Goal: Task Accomplishment & Management: Manage account settings

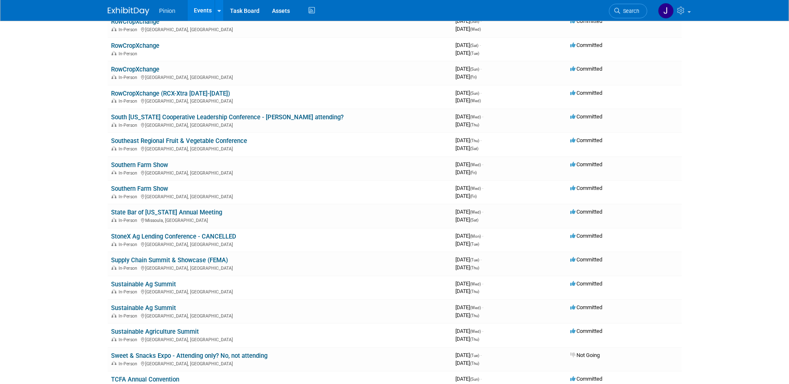
scroll to position [6640, 0]
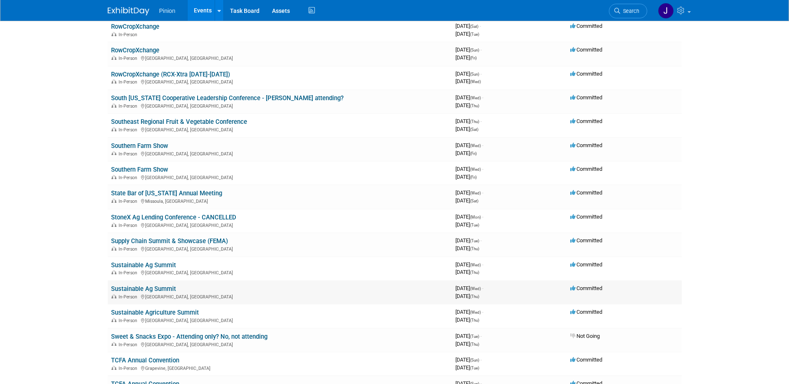
click at [155, 288] on link "Sustainable Ag Summit" at bounding box center [143, 288] width 65 height 7
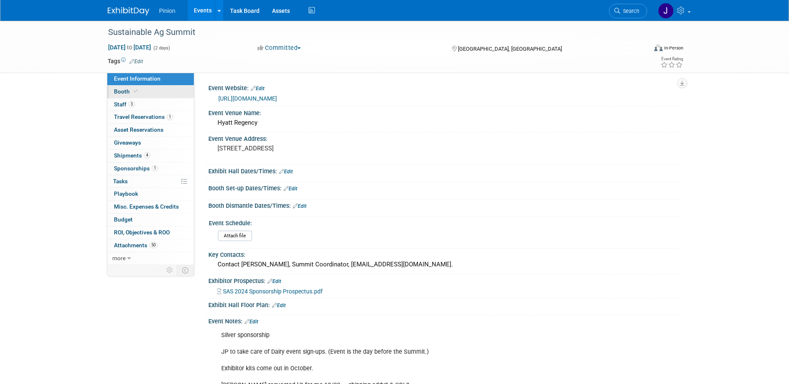
click at [124, 89] on span "Booth" at bounding box center [126, 91] width 25 height 7
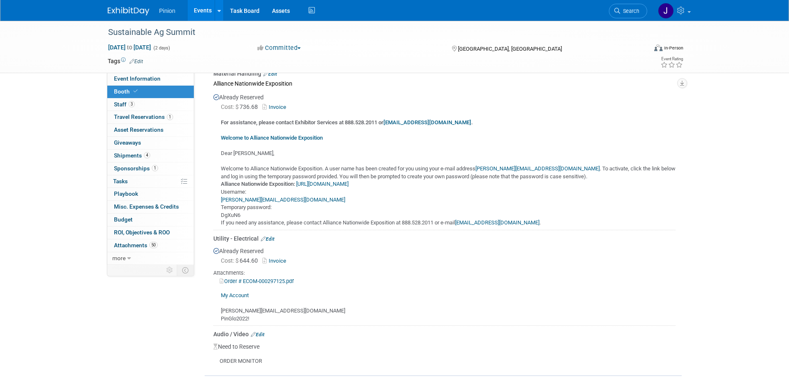
scroll to position [239, 0]
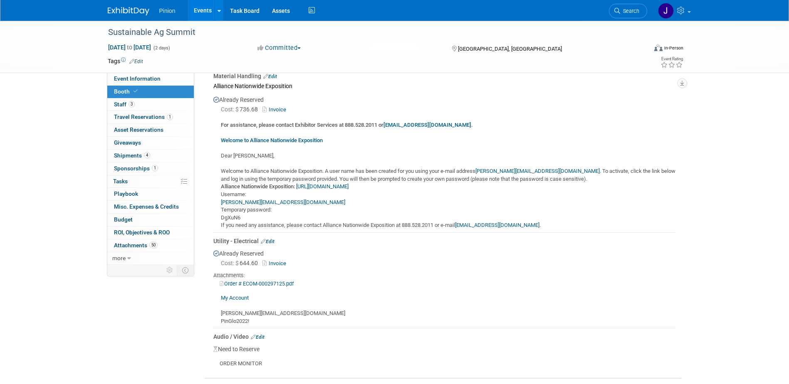
click at [244, 281] on link "Order # ECOM-000297125.pdf" at bounding box center [257, 284] width 74 height 6
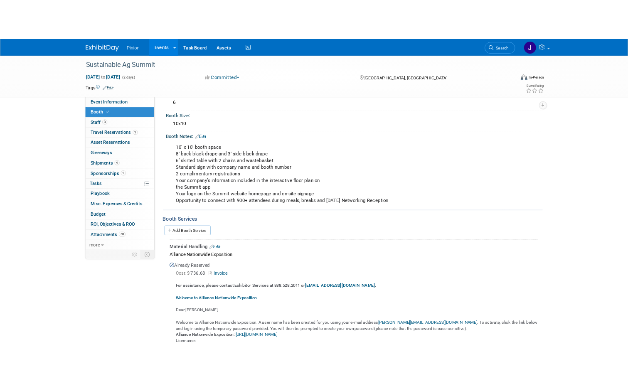
scroll to position [48, 0]
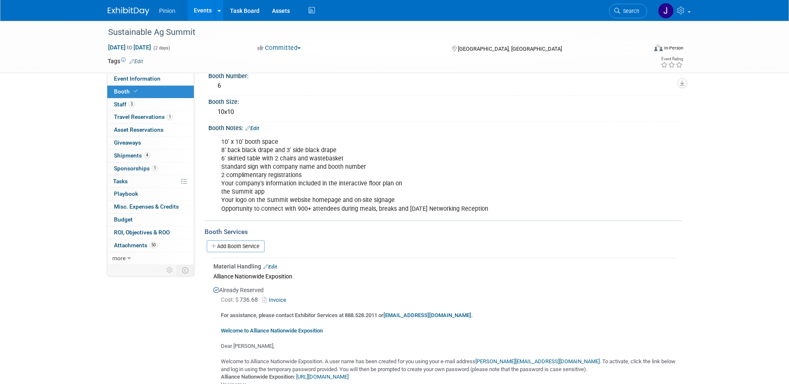
click at [285, 299] on link "Invoice" at bounding box center [275, 300] width 27 height 6
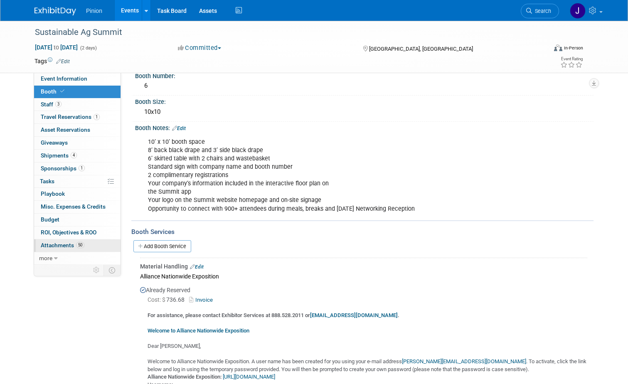
click at [49, 244] on span "Attachments 50" at bounding box center [63, 245] width 44 height 7
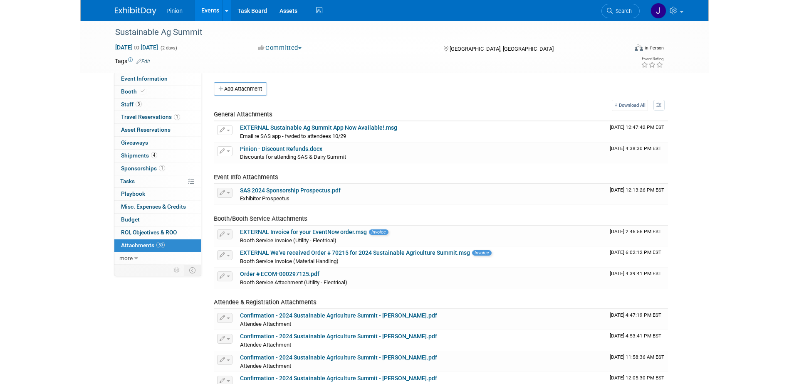
scroll to position [0, 0]
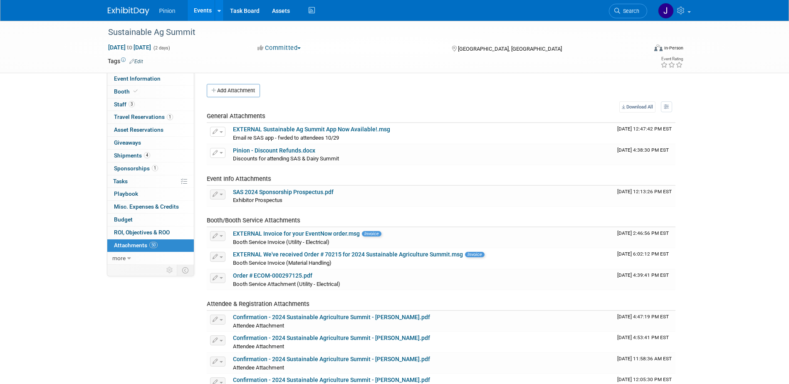
click at [143, 10] on img at bounding box center [129, 11] width 42 height 8
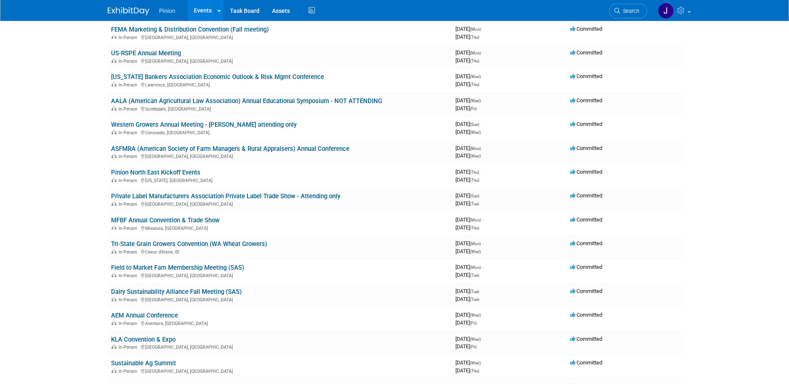
scroll to position [212, 0]
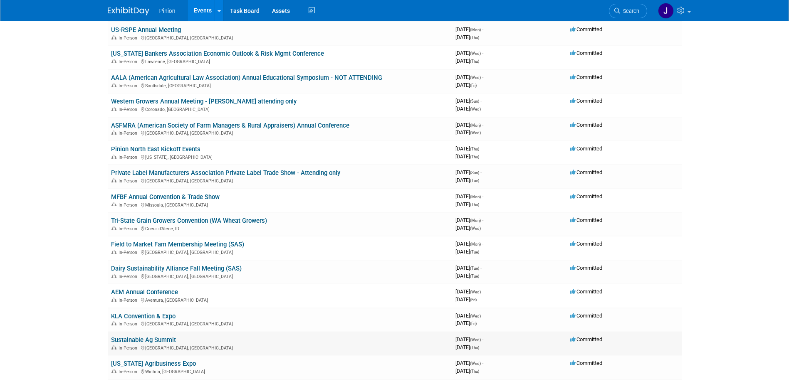
click at [158, 340] on link "Sustainable Ag Summit" at bounding box center [143, 339] width 65 height 7
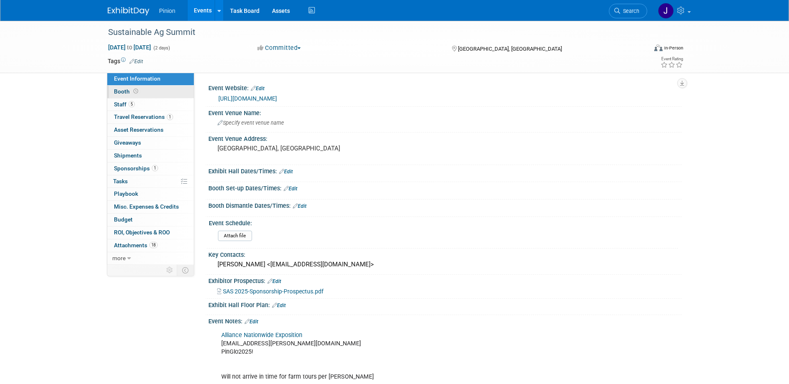
click at [130, 91] on span "Booth" at bounding box center [127, 91] width 26 height 7
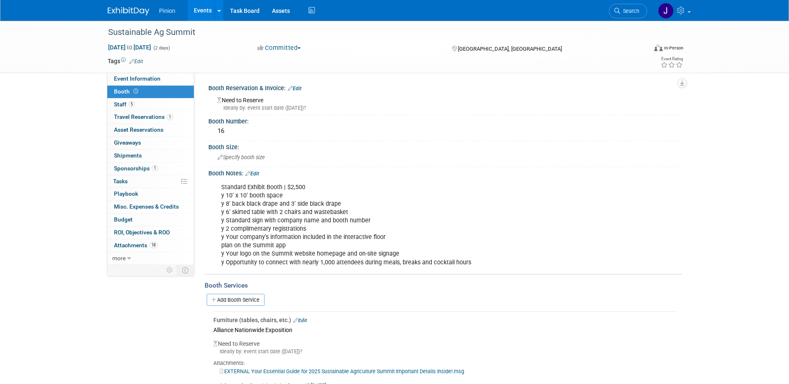
click at [258, 173] on link "Edit" at bounding box center [252, 174] width 14 height 6
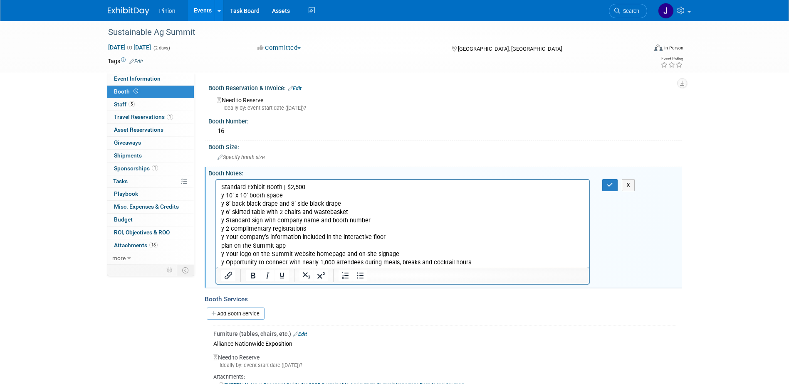
click at [489, 258] on p "Standard Exhibit Booth | $2,500 y 10’ x 10’ booth space y 8’ back black drape a…" at bounding box center [402, 225] width 363 height 84
click at [481, 263] on p "Standard Exhibit Booth | $2,500 y 10’ x 10’ booth space y 8’ back black drape a…" at bounding box center [402, 225] width 363 height 84
click at [221, 185] on p "Standard Exhibit Booth | $2,500 y 10’ x 10’ booth space y 8’ back black drape a…" at bounding box center [402, 225] width 363 height 84
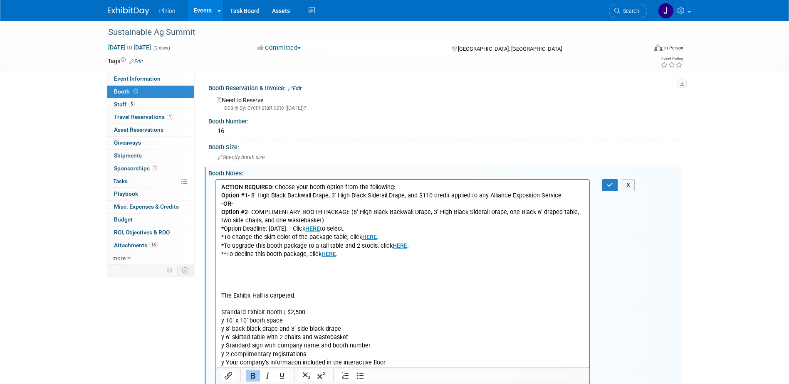
click at [254, 262] on p "Rich Text Area. Press ALT-0 for help." at bounding box center [402, 262] width 363 height 8
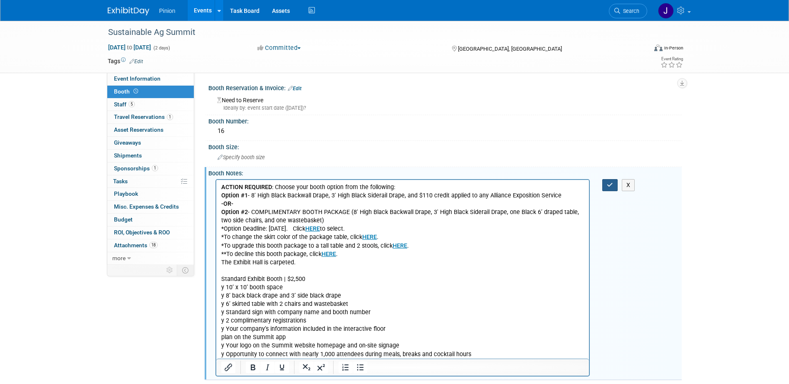
click at [609, 184] on icon "button" at bounding box center [610, 185] width 6 height 6
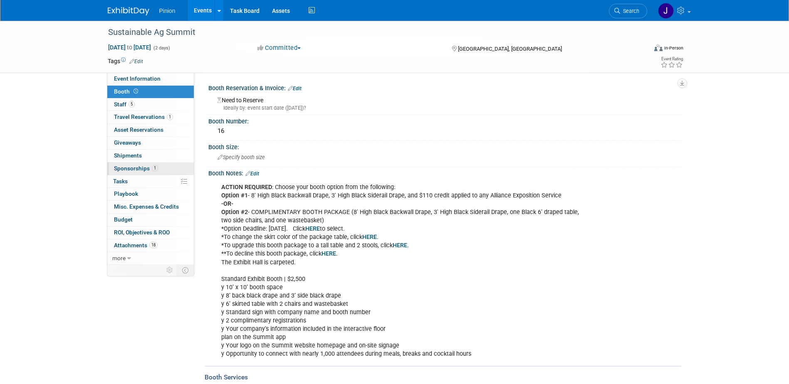
drag, startPoint x: 122, startPoint y: 158, endPoint x: 132, endPoint y: 165, distance: 12.5
click at [122, 158] on span "Shipments 0" at bounding box center [128, 155] width 28 height 7
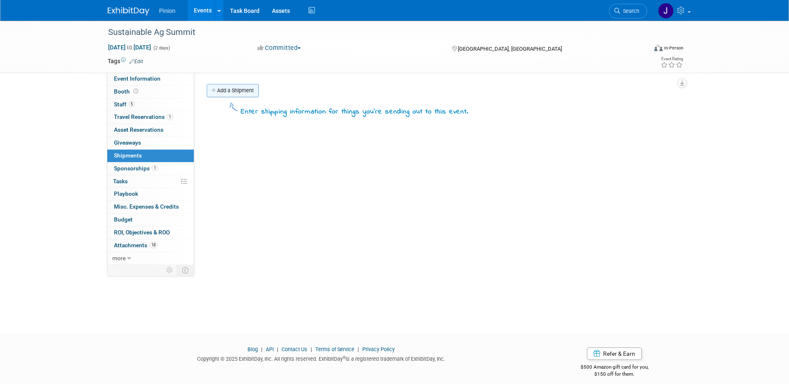
click at [237, 88] on link "Add a Shipment" at bounding box center [233, 90] width 52 height 13
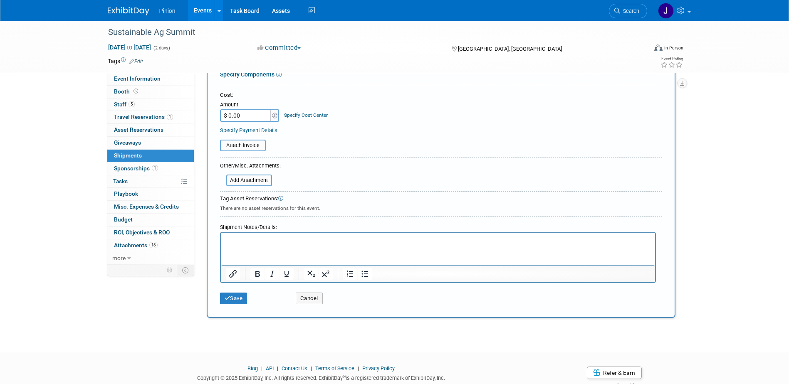
scroll to position [152, 0]
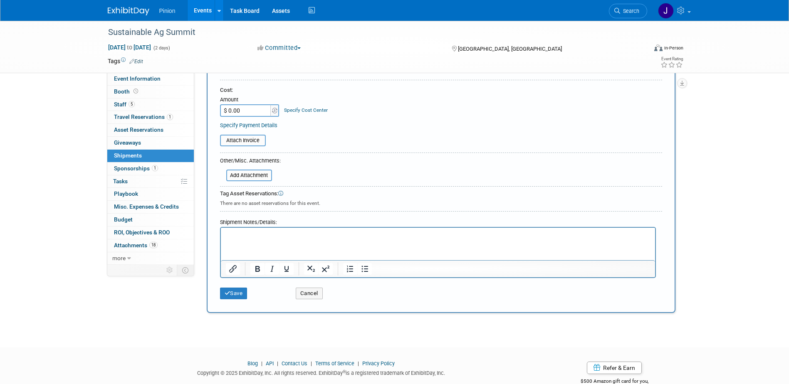
click at [270, 239] on p "Rich Text Area. Press ALT-0 for help." at bounding box center [437, 235] width 424 height 8
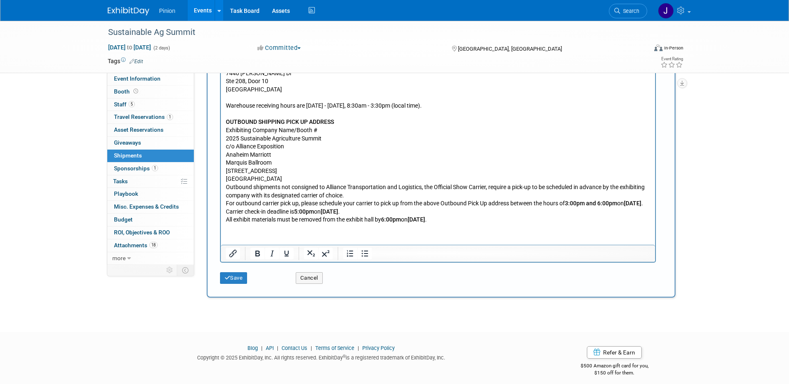
scroll to position [385, 0]
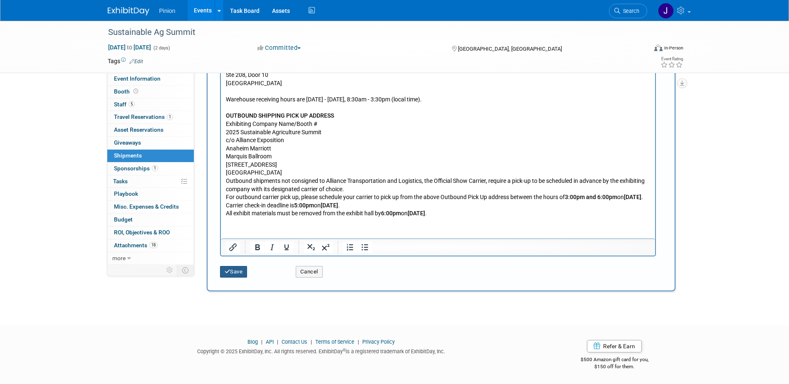
click at [237, 274] on button "Save" at bounding box center [233, 272] width 27 height 12
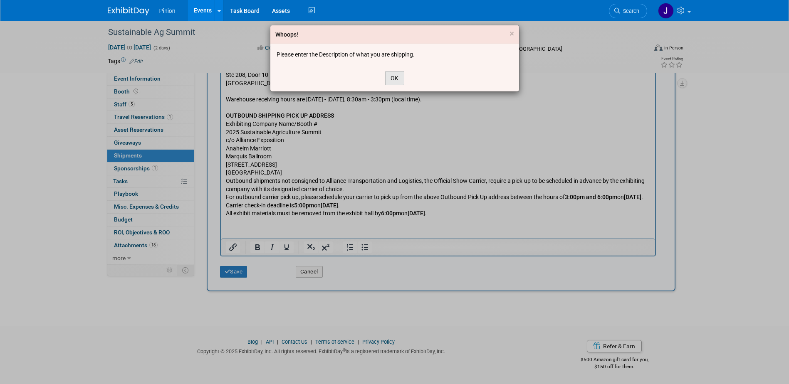
click at [392, 81] on button "OK" at bounding box center [394, 78] width 19 height 14
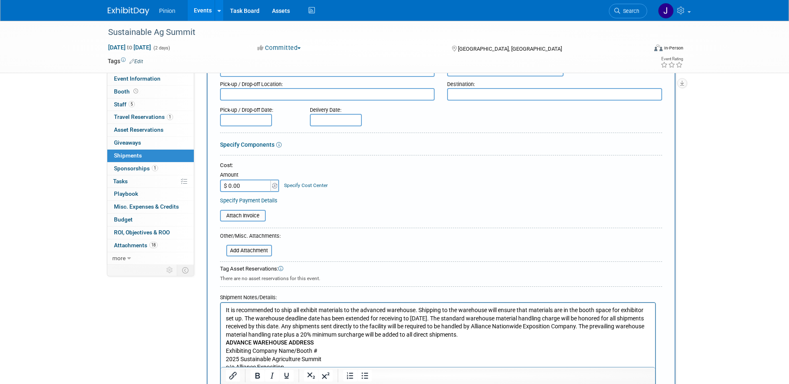
scroll to position [37, 0]
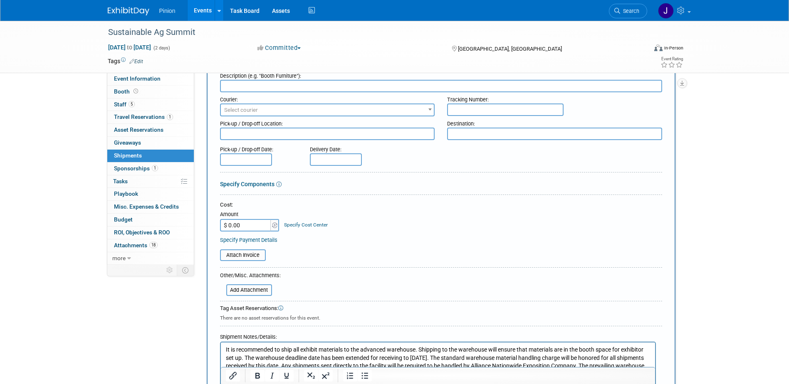
click at [347, 88] on input "text" at bounding box center [441, 86] width 442 height 12
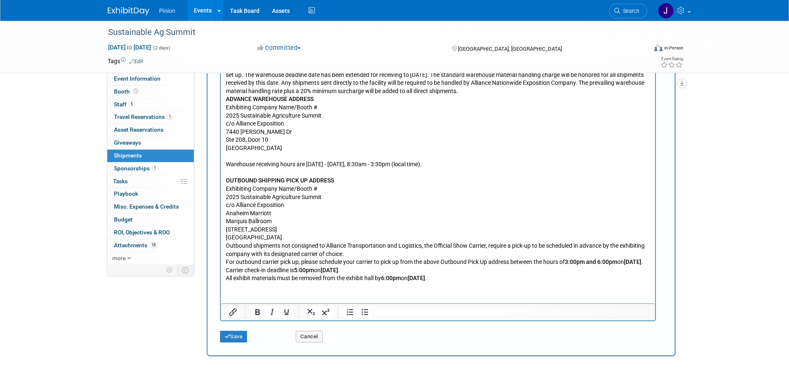
scroll to position [385, 0]
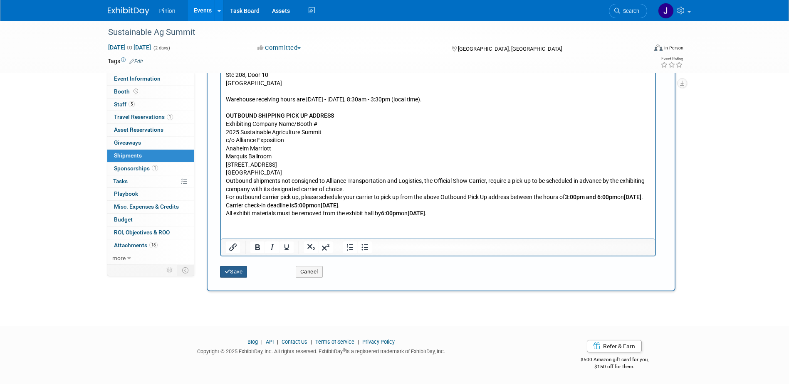
type input "Coggins"
click at [247, 271] on button "Save" at bounding box center [233, 272] width 27 height 12
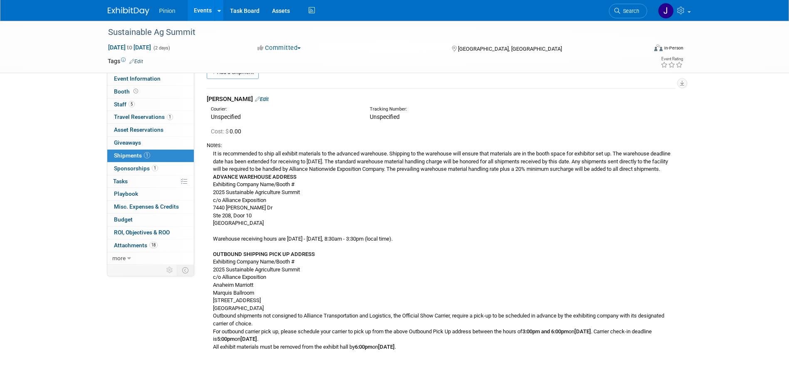
scroll to position [0, 0]
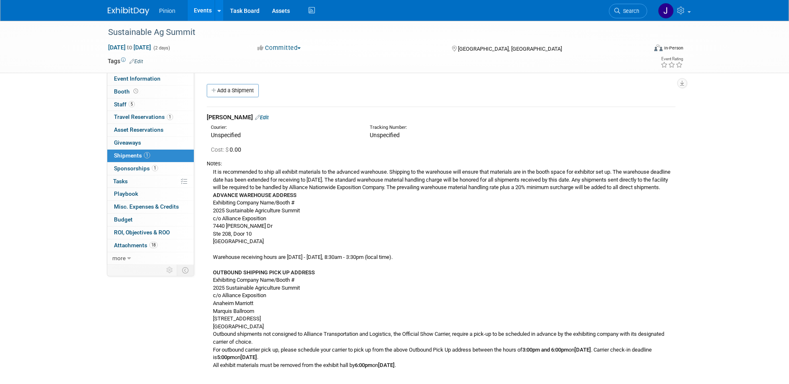
click at [255, 118] on link "Edit" at bounding box center [262, 117] width 14 height 6
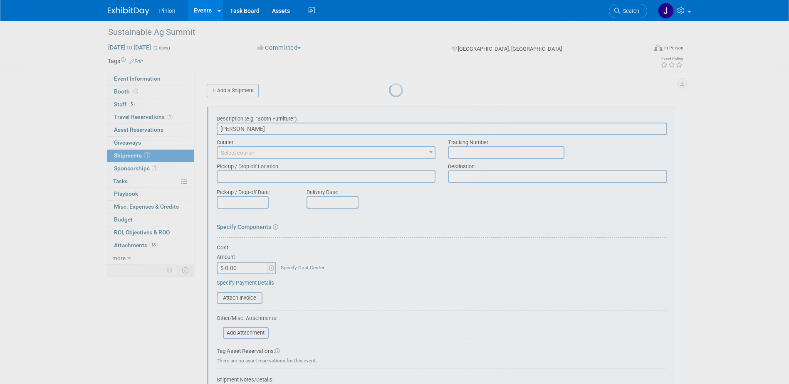
scroll to position [12, 0]
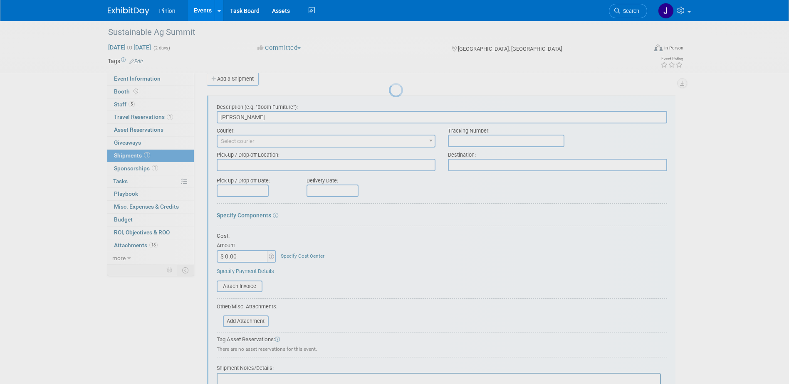
click at [389, 118] on div at bounding box center [395, 192] width 12 height 384
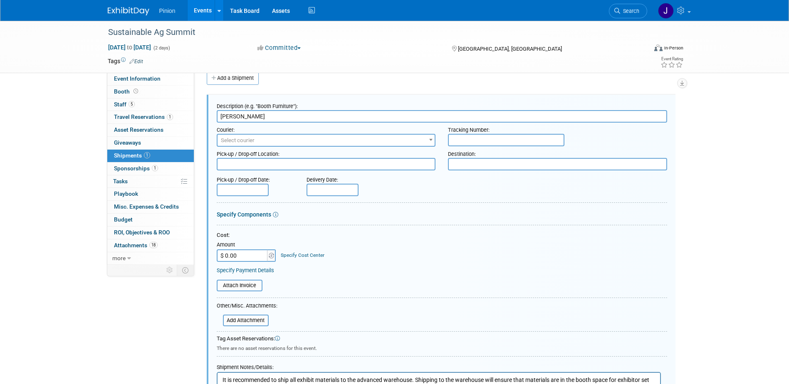
scroll to position [0, 0]
click at [255, 116] on input "Coggins" at bounding box center [442, 116] width 450 height 12
paste input "schedule the pick- up"
click at [248, 115] on input "Coggins - schedule the pick- up" at bounding box center [442, 116] width 450 height 12
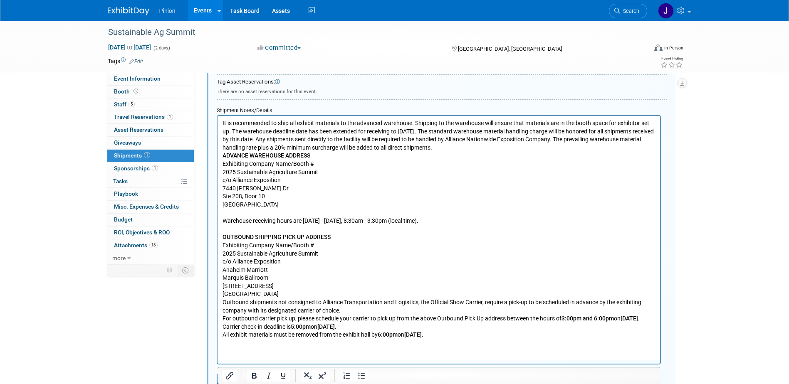
scroll to position [285, 0]
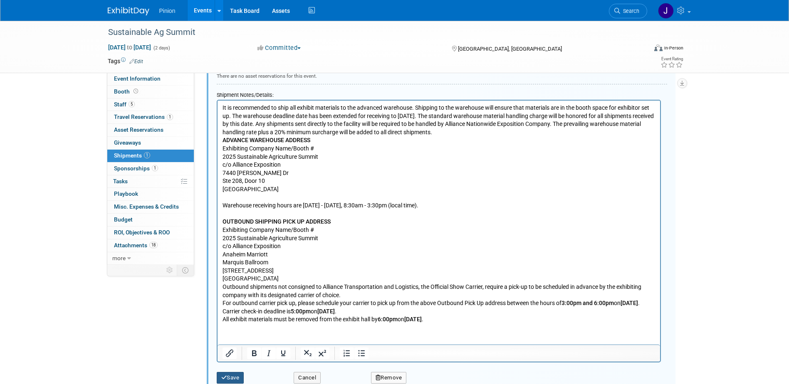
type input "Coggins - Schedule the pick- up"
click at [237, 375] on button "Save" at bounding box center [230, 378] width 27 height 12
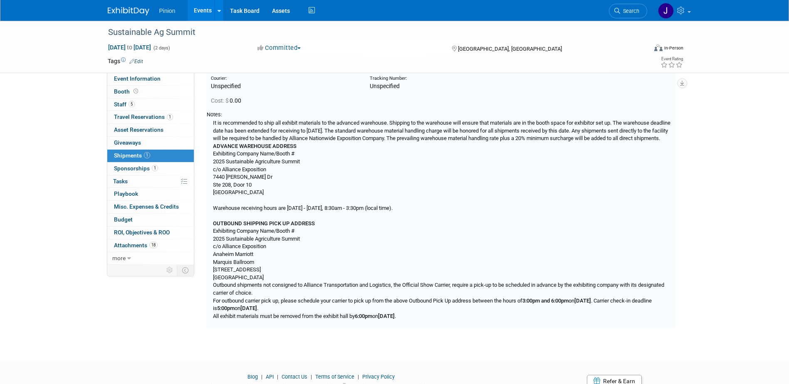
scroll to position [12, 0]
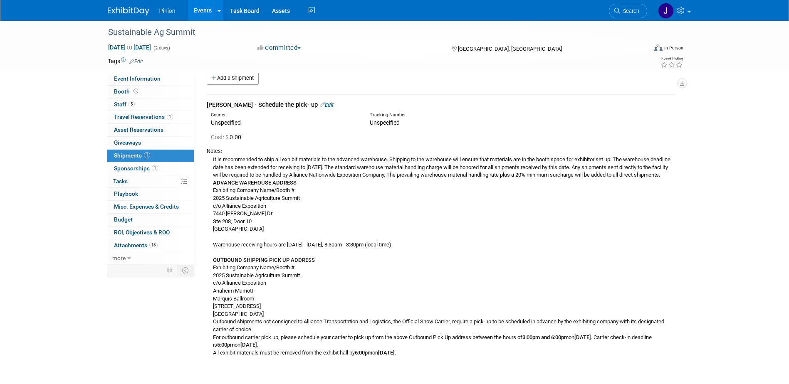
click at [320, 103] on link "Edit" at bounding box center [327, 105] width 14 height 6
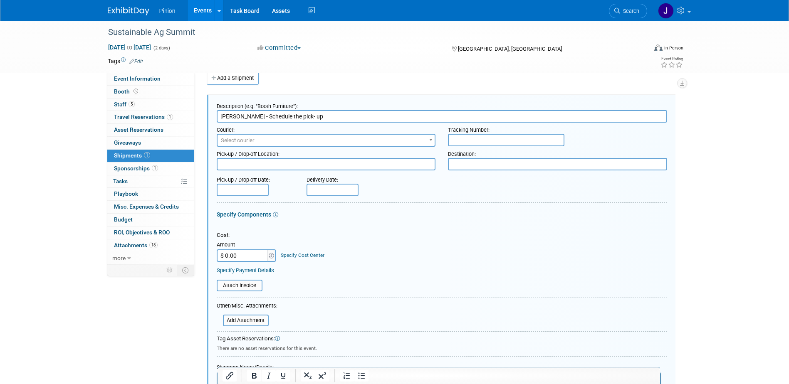
scroll to position [0, 0]
click at [474, 169] on textarea at bounding box center [557, 164] width 219 height 12
paste textarea "Must NOT Arrive Before Tue Nov 18 2025 To: ____________________________________…"
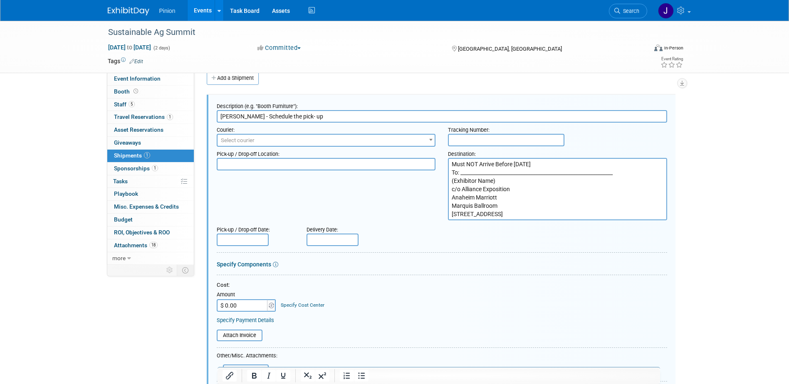
type textarea "Must NOT Arrive Before Tue Nov 18 2025 To: ____________________________________…"
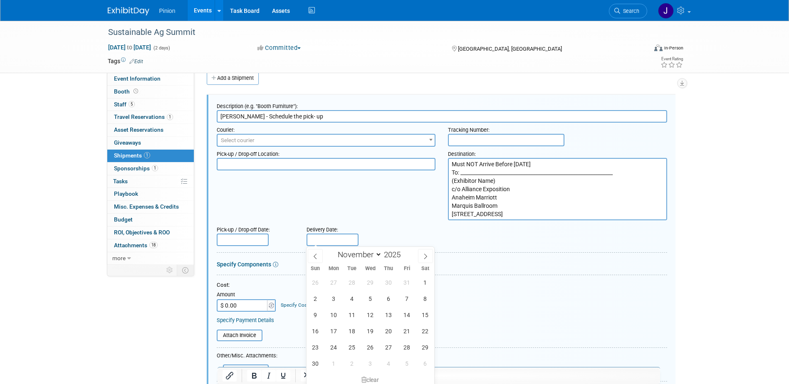
click at [329, 242] on input "text" at bounding box center [332, 240] width 52 height 12
click at [351, 333] on span "18" at bounding box center [352, 331] width 16 height 16
type input "Nov 18, 2025"
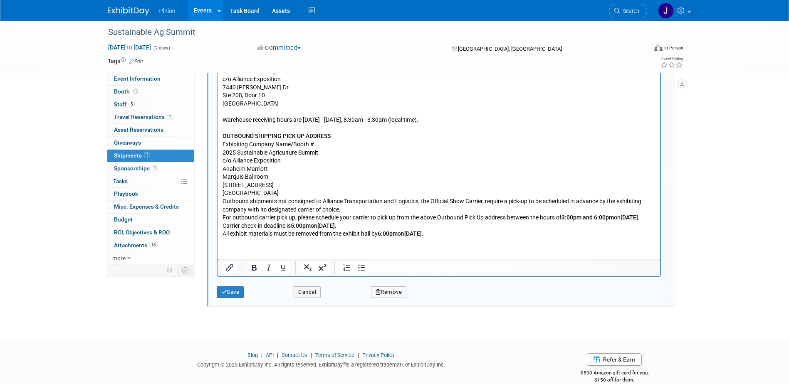
scroll to position [434, 0]
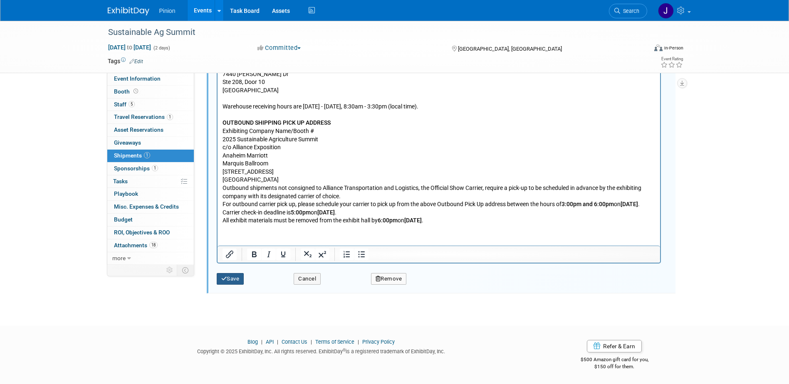
click at [231, 279] on button "Save" at bounding box center [230, 279] width 27 height 12
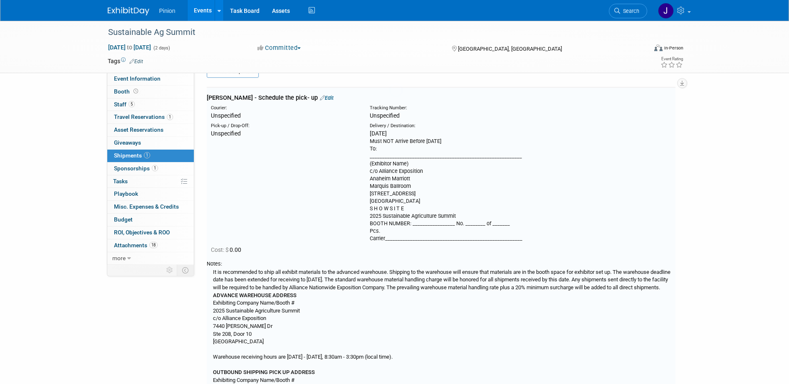
scroll to position [12, 0]
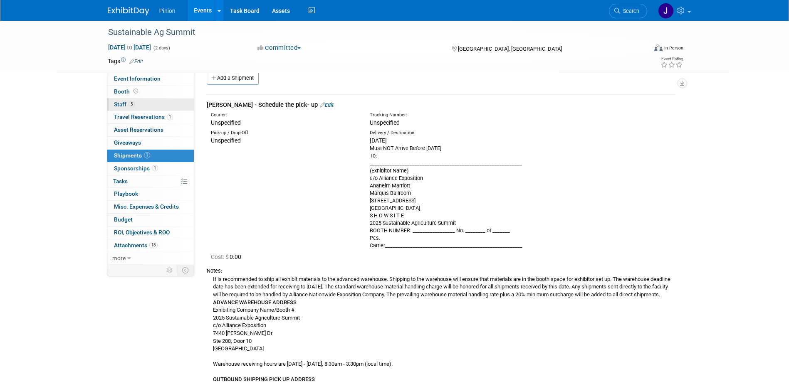
click at [119, 105] on span "Staff 5" at bounding box center [124, 104] width 21 height 7
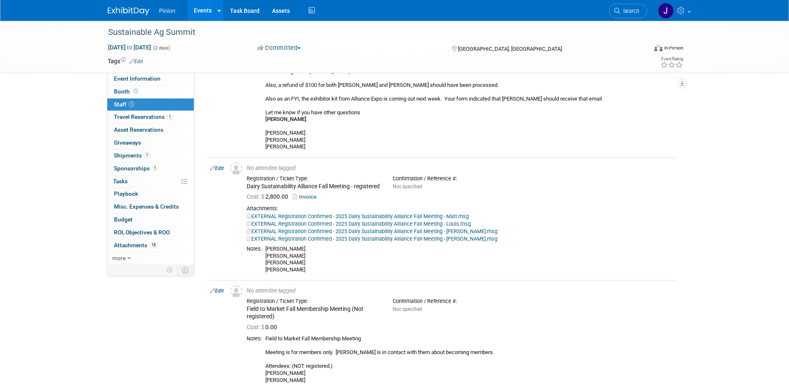
scroll to position [485, 0]
click at [141, 91] on link "Booth" at bounding box center [150, 92] width 86 height 12
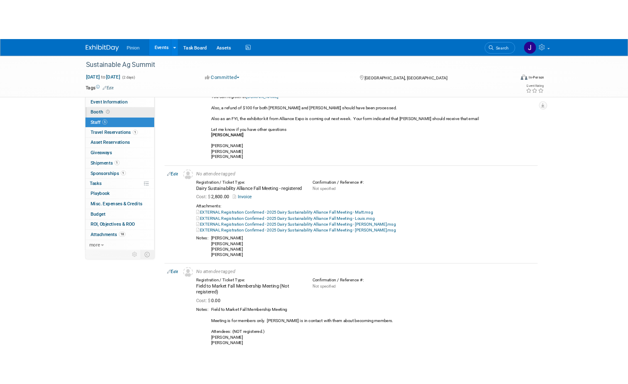
scroll to position [0, 0]
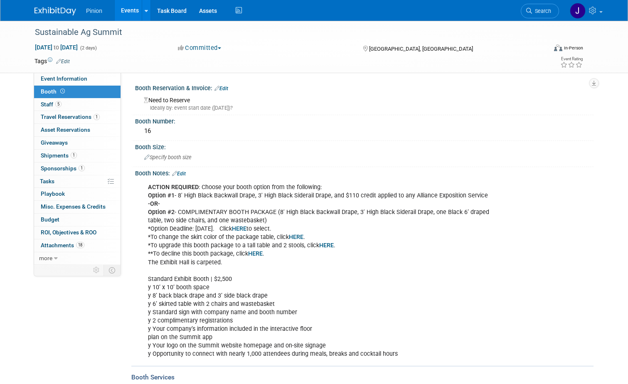
drag, startPoint x: 630, startPoint y: 231, endPoint x: 130, endPoint y: 171, distance: 503.7
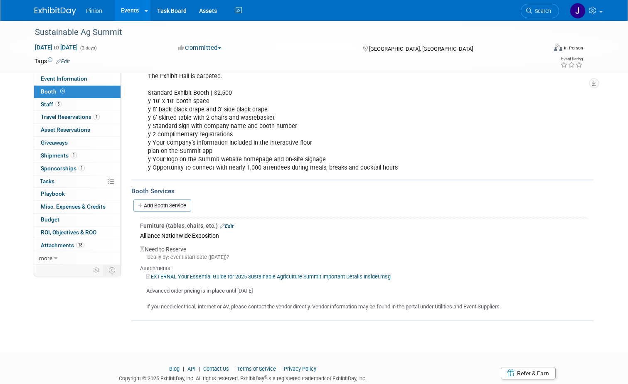
scroll to position [192, 0]
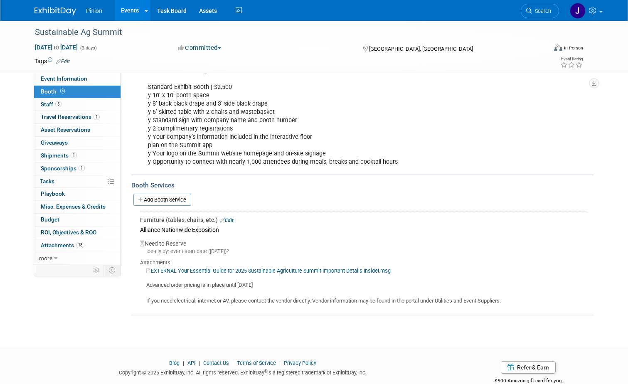
click at [222, 220] on link "Edit" at bounding box center [227, 220] width 14 height 6
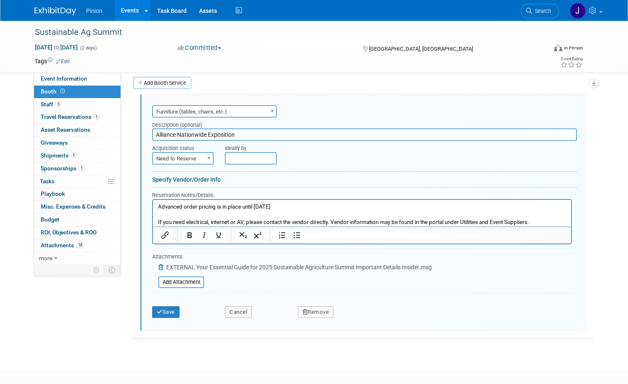
scroll to position [0, 0]
click at [256, 107] on span "Furniture (tables, chairs, etc.)" at bounding box center [214, 112] width 123 height 12
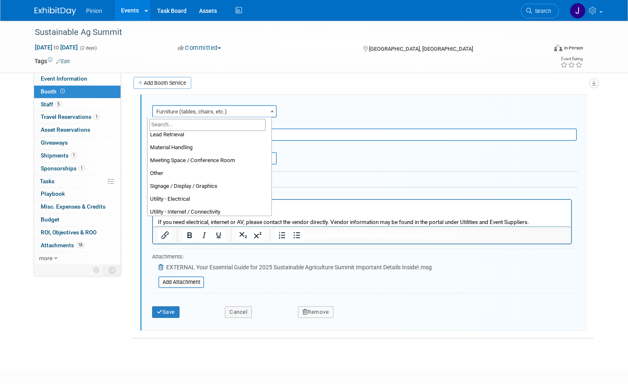
scroll to position [173, 0]
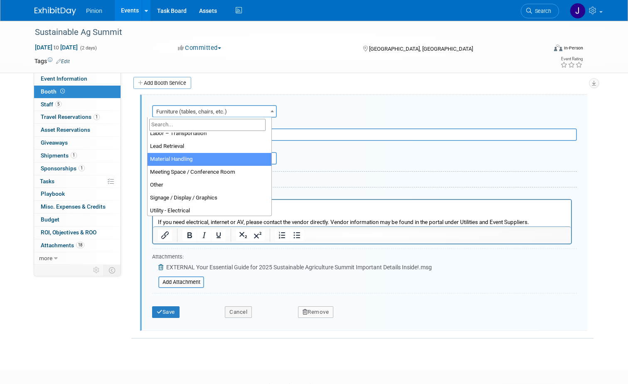
select select "10"
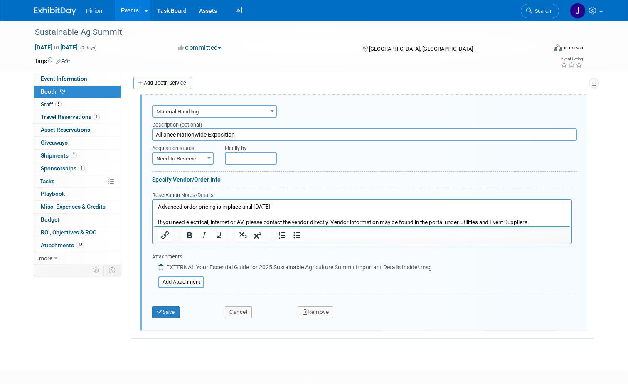
click at [190, 158] on span "Need to Reserve" at bounding box center [183, 159] width 60 height 12
select select "2"
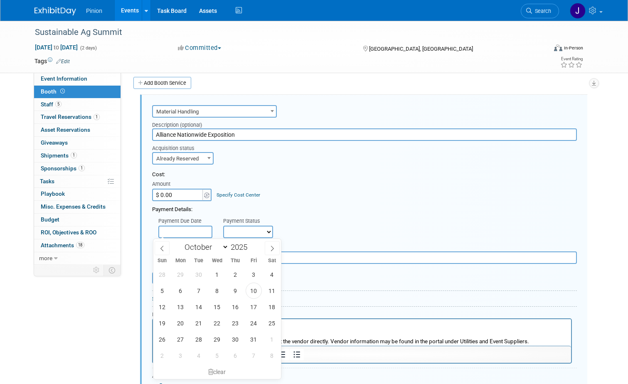
drag, startPoint x: 194, startPoint y: 236, endPoint x: 167, endPoint y: 192, distance: 51.3
click at [167, 192] on input "$ 0.00" at bounding box center [178, 195] width 52 height 12
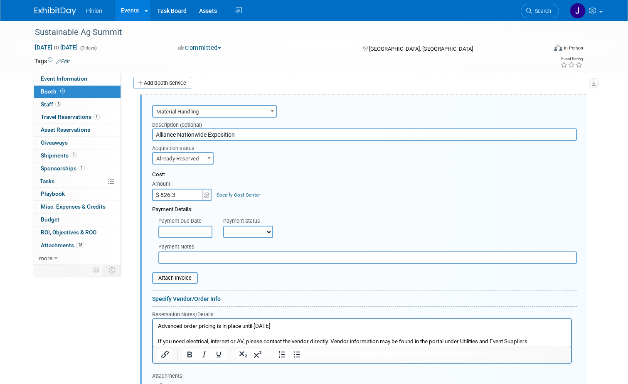
type input "$ 826.31"
click at [182, 275] on input "file" at bounding box center [147, 278] width 99 height 10
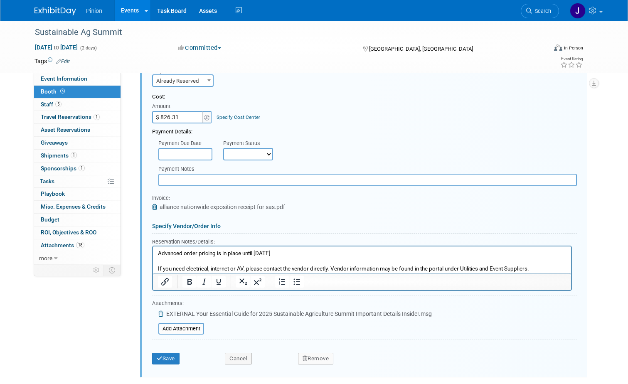
scroll to position [412, 0]
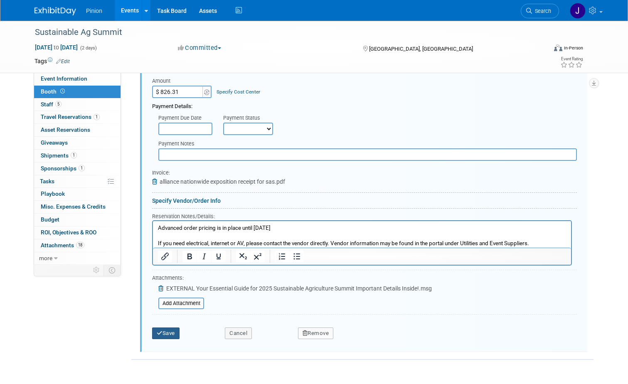
click at [165, 333] on button "Save" at bounding box center [165, 334] width 27 height 12
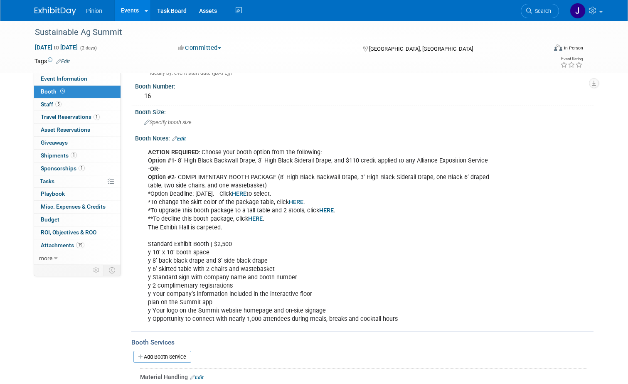
scroll to position [27, 0]
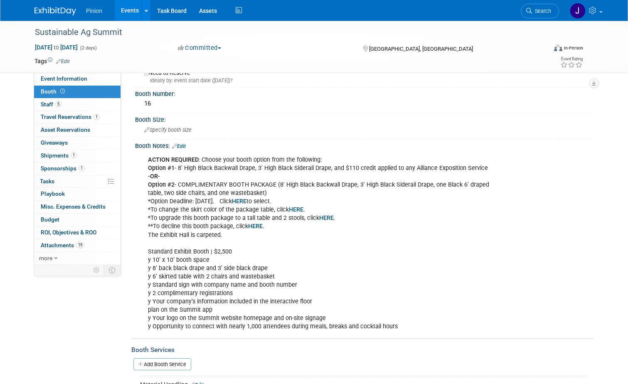
click at [180, 143] on link "Edit" at bounding box center [179, 146] width 14 height 6
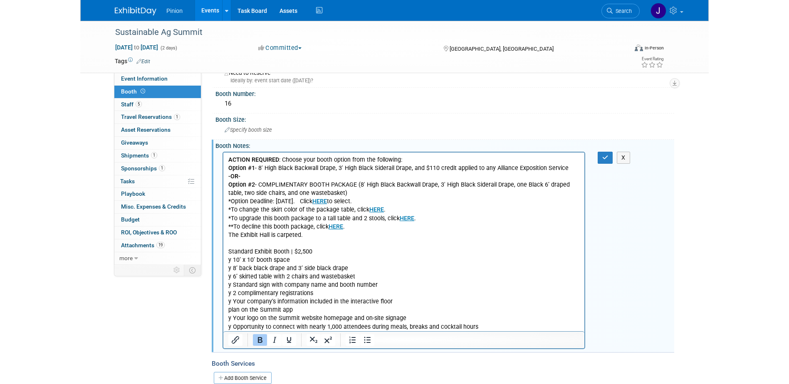
scroll to position [0, 0]
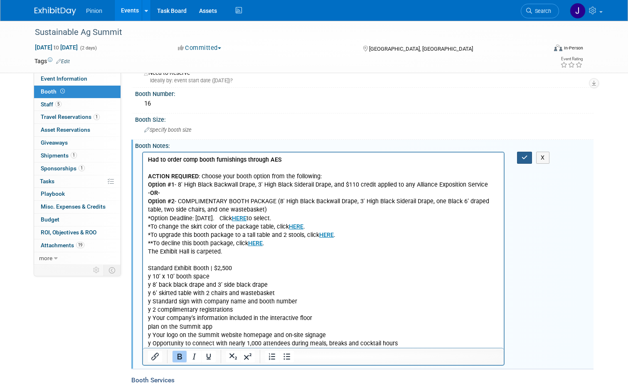
click at [527, 158] on icon "button" at bounding box center [525, 158] width 6 height 6
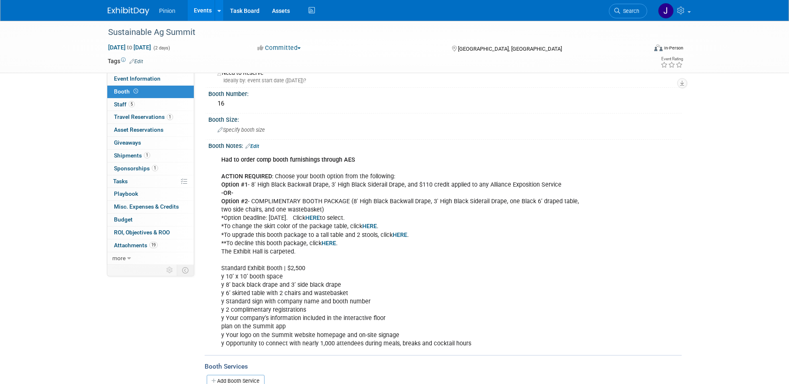
click at [120, 7] on img at bounding box center [129, 11] width 42 height 8
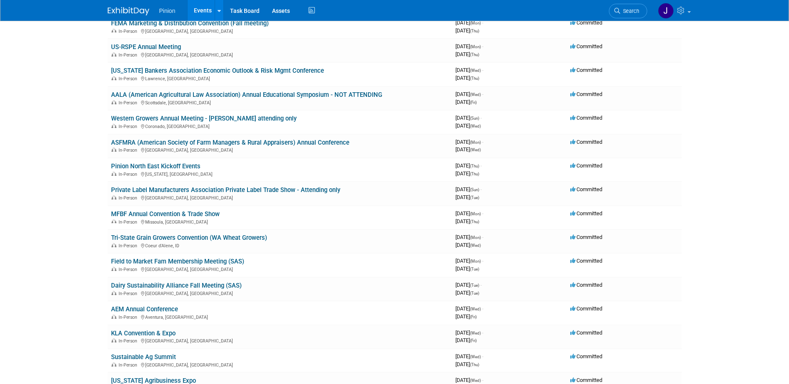
scroll to position [203, 0]
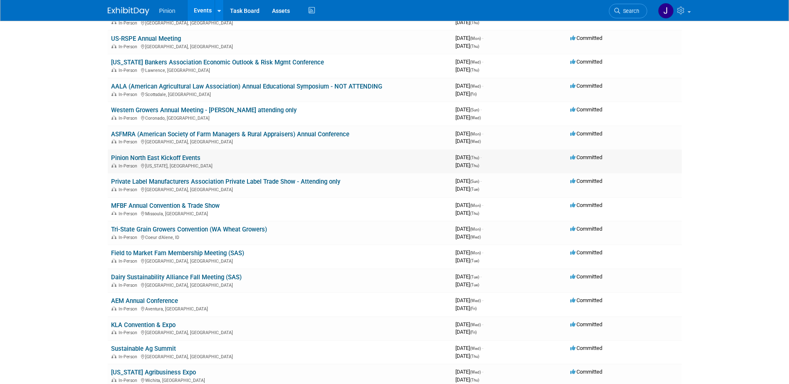
click at [196, 158] on link "Pinion North East Kickoff Events" at bounding box center [155, 157] width 89 height 7
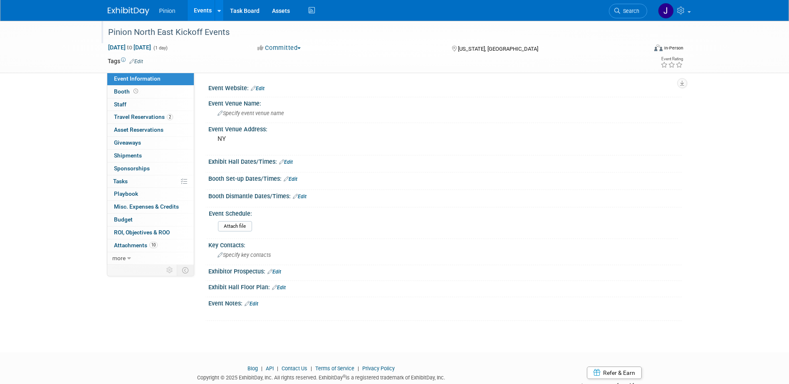
click at [169, 33] on div "Pinion North East Kickoff Events" at bounding box center [369, 32] width 529 height 15
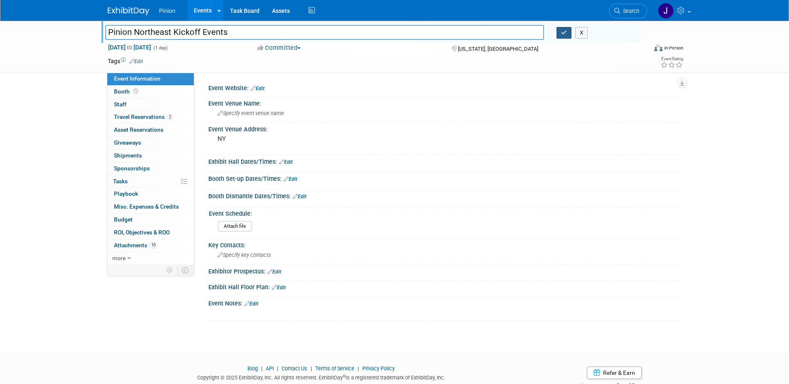
type input "Pinion Northeast Kickoff Events"
click at [566, 32] on icon "button" at bounding box center [564, 32] width 6 height 5
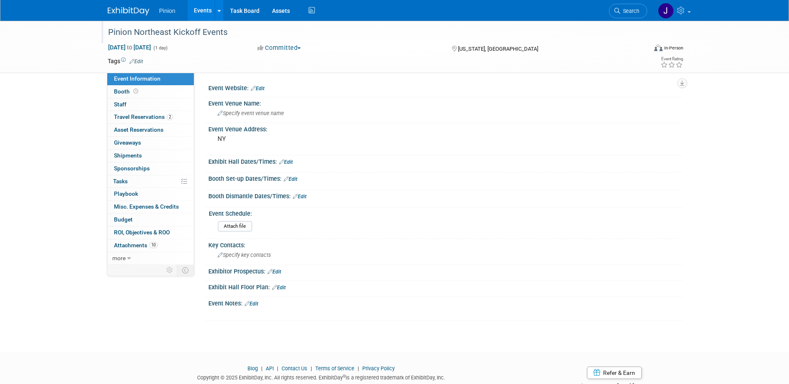
click at [121, 9] on img at bounding box center [129, 11] width 42 height 8
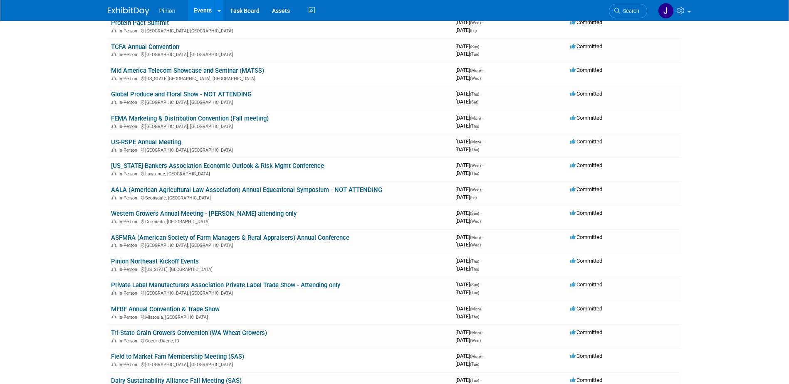
scroll to position [101, 0]
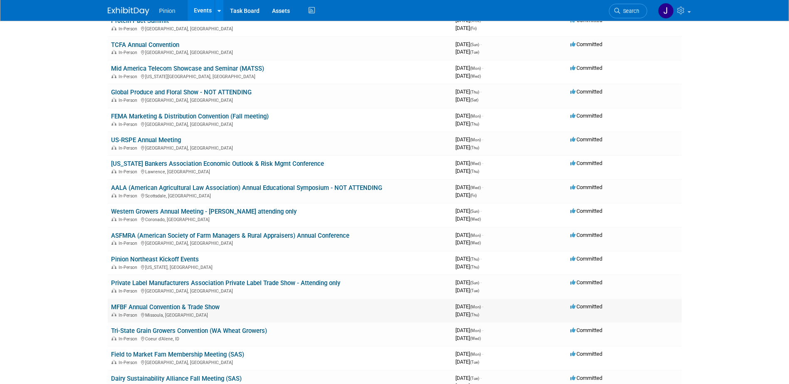
click at [184, 305] on link "MFBF Annual Convention & Trade Show" at bounding box center [165, 307] width 109 height 7
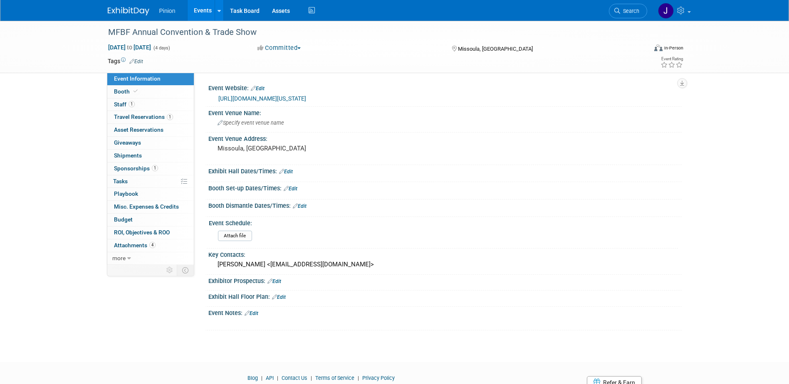
click at [257, 99] on link "https://mfbf.org/Article/Montana-Farm-Bureau-Federation-2025-Convention-Trade-S…" at bounding box center [262, 98] width 88 height 7
click at [316, 265] on div "Rikki Swant <rikkis@mfbf.org>" at bounding box center [445, 264] width 461 height 13
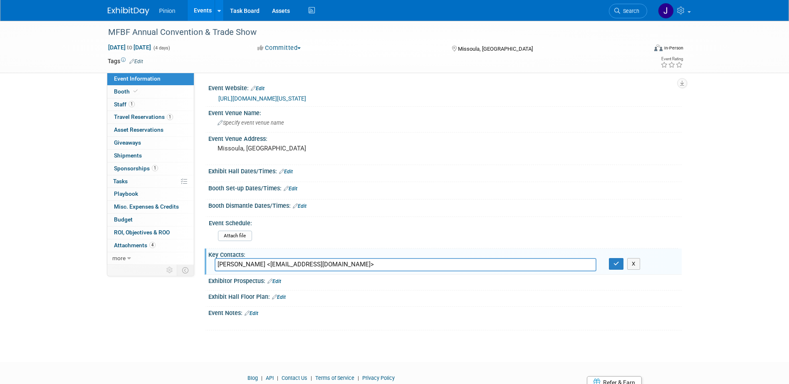
drag, startPoint x: 316, startPoint y: 265, endPoint x: 214, endPoint y: 262, distance: 101.5
click at [215, 262] on input "Rikki Swant <rikkis@mfbf.org>" at bounding box center [406, 264] width 382 height 13
click at [619, 265] on button "button" at bounding box center [616, 264] width 15 height 12
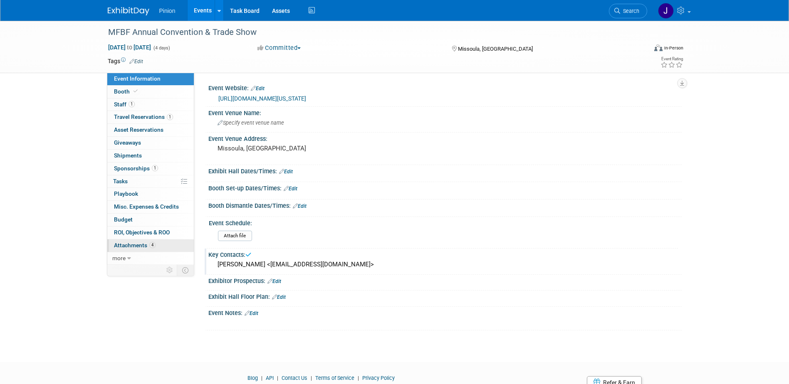
click at [139, 244] on span "Attachments 4" at bounding box center [135, 245] width 42 height 7
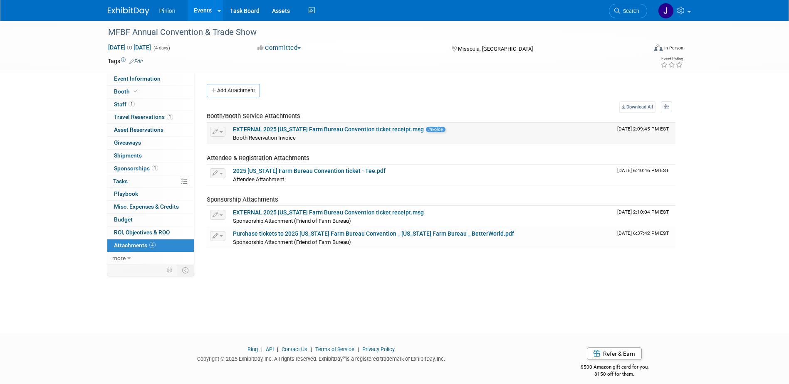
click at [279, 128] on link "EXTERNAL 2025 Montana Farm Bureau Convention ticket receipt.msg" at bounding box center [328, 129] width 191 height 7
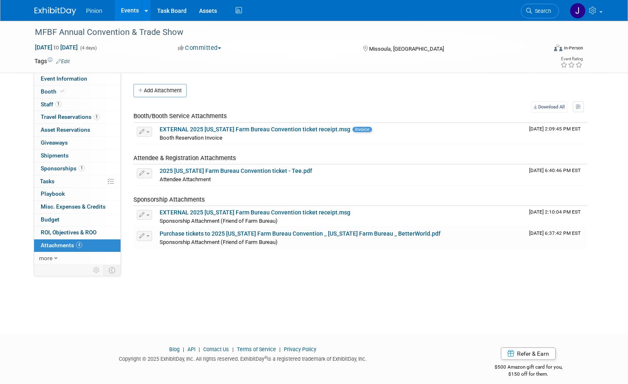
click at [60, 14] on img at bounding box center [56, 11] width 42 height 8
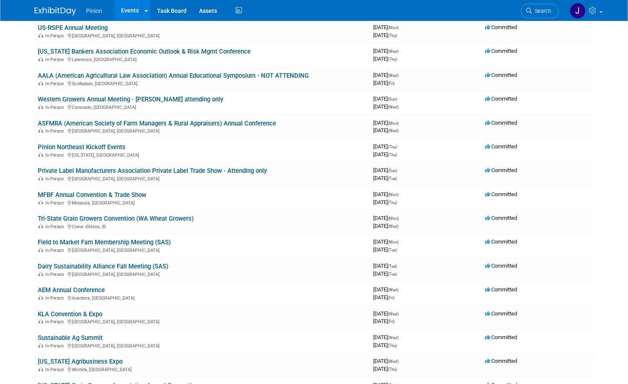
scroll to position [218, 0]
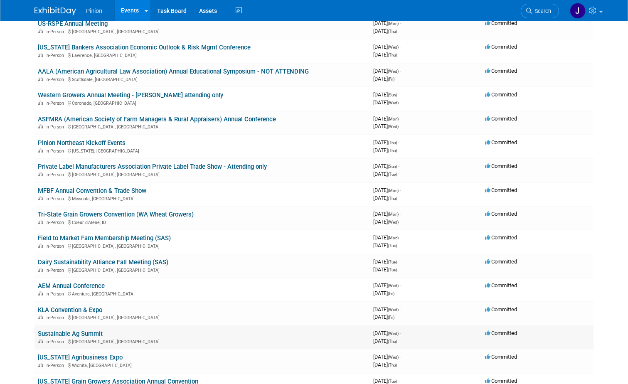
click at [81, 331] on link "Sustainable Ag Summit" at bounding box center [70, 333] width 65 height 7
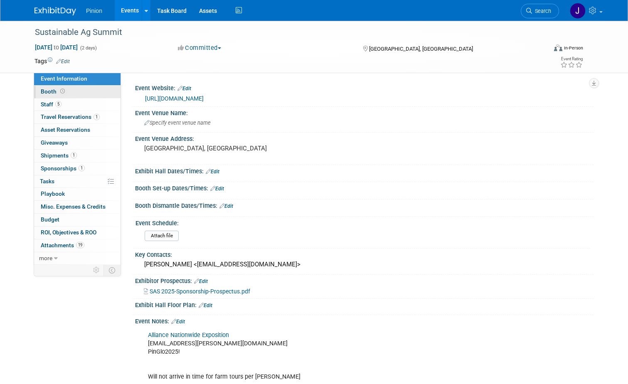
click at [60, 92] on icon at bounding box center [62, 91] width 5 height 5
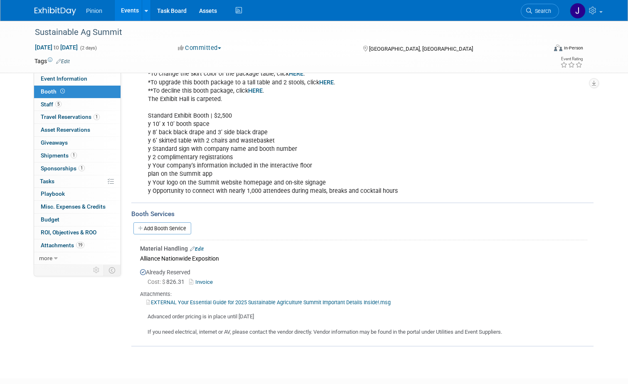
scroll to position [184, 0]
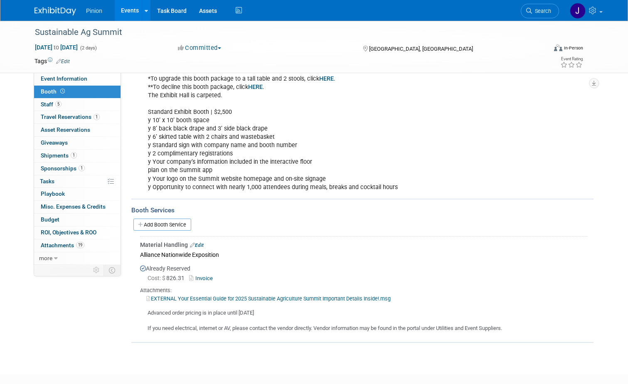
click at [197, 246] on link "Edit" at bounding box center [197, 245] width 14 height 6
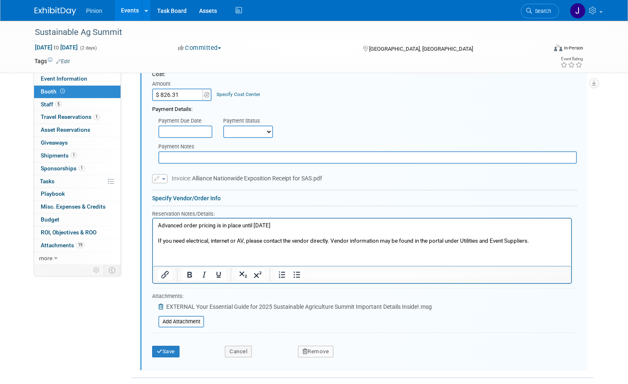
scroll to position [428, 0]
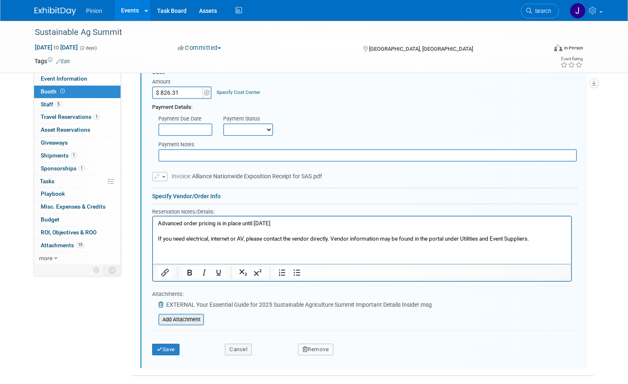
click at [173, 318] on input "file" at bounding box center [153, 320] width 99 height 10
click at [171, 352] on button "Save" at bounding box center [165, 350] width 27 height 12
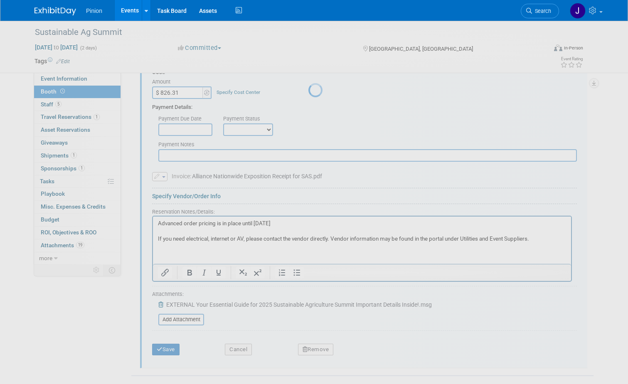
scroll to position [232, 0]
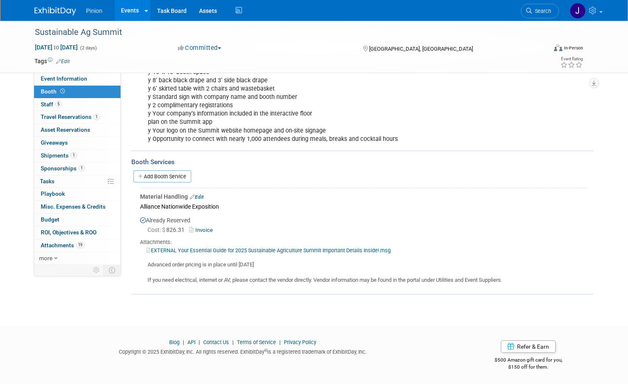
drag, startPoint x: 196, startPoint y: 195, endPoint x: 210, endPoint y: 200, distance: 14.9
click at [196, 195] on link "Edit" at bounding box center [197, 197] width 14 height 6
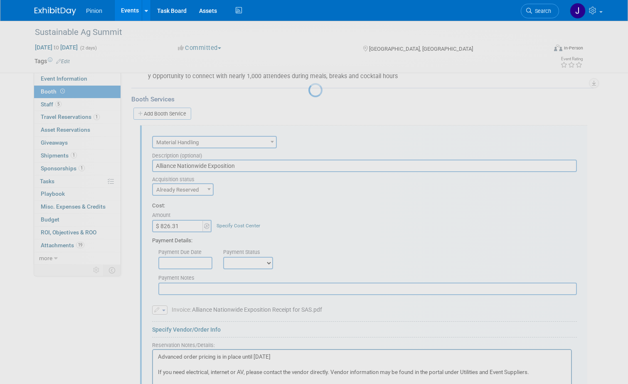
scroll to position [326, 0]
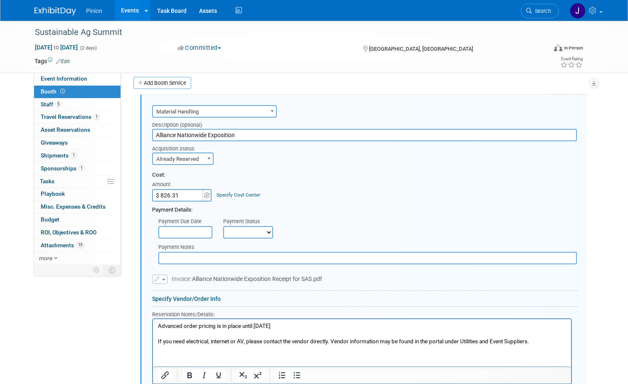
click at [158, 327] on p "Advanced order pricing is in place until Tuesday, October 21 2025 If you need e…" at bounding box center [362, 333] width 409 height 23
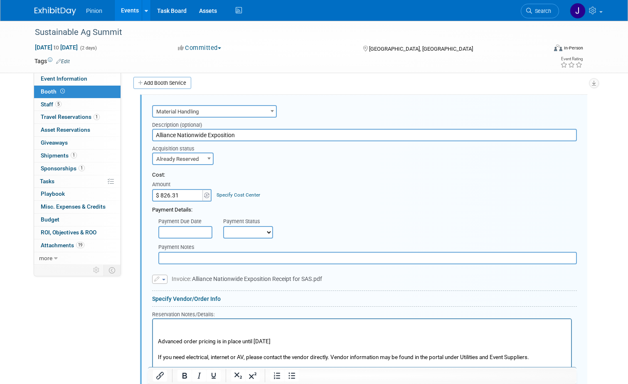
drag, startPoint x: 170, startPoint y: 321, endPoint x: 165, endPoint y: 326, distance: 7.4
click at [165, 326] on p "Rich Text Area. Press ALT-0 for help." at bounding box center [362, 326] width 409 height 8
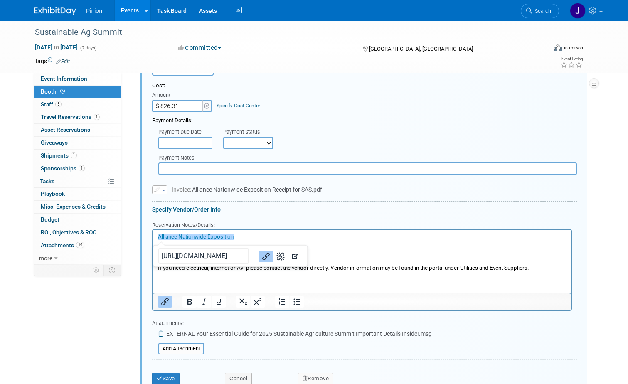
drag, startPoint x: 630, startPoint y: 203, endPoint x: 363, endPoint y: 59, distance: 303.0
click at [169, 379] on button "Save" at bounding box center [165, 378] width 27 height 12
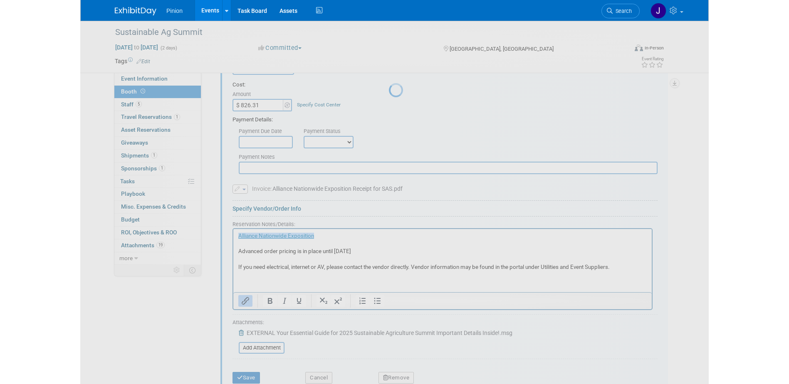
scroll to position [248, 0]
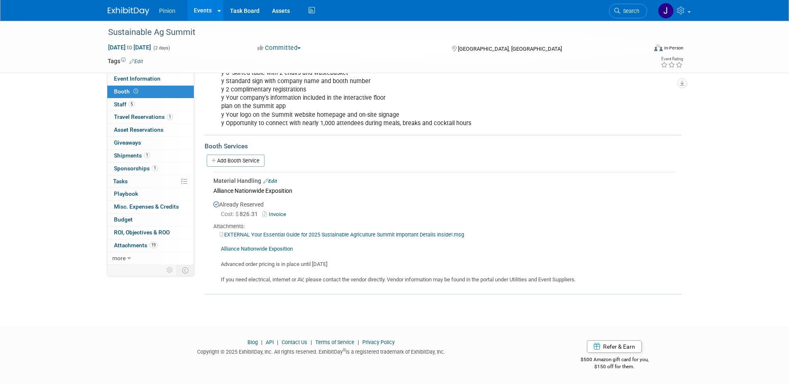
click at [139, 11] on img at bounding box center [129, 11] width 42 height 8
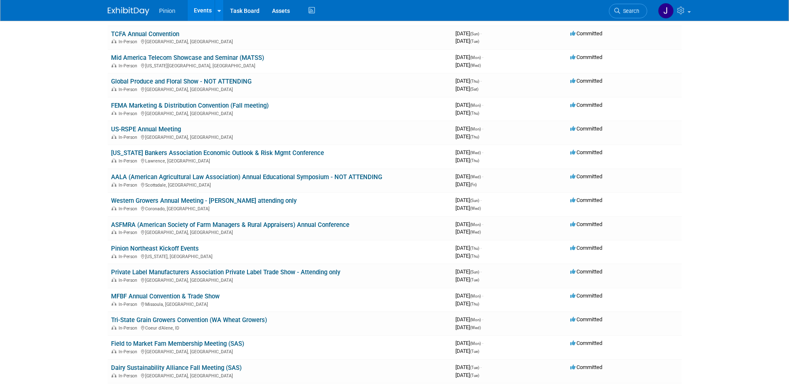
scroll to position [121, 0]
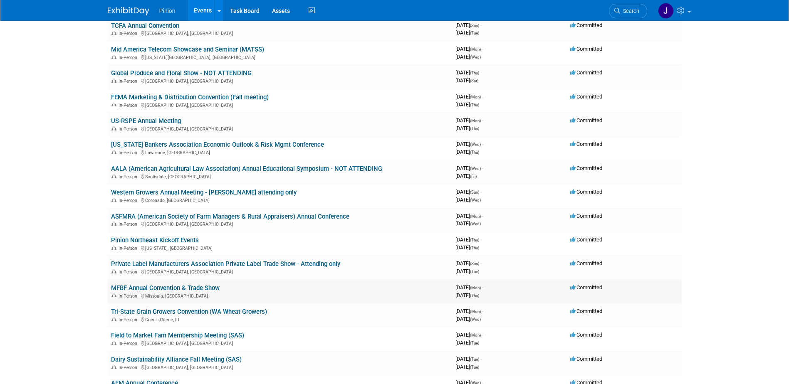
click at [143, 286] on link "MFBF Annual Convention & Trade Show" at bounding box center [165, 287] width 109 height 7
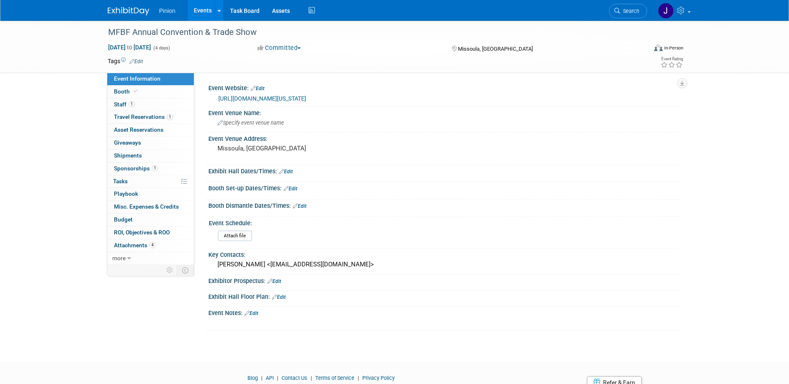
click at [306, 99] on link "[URL][DOMAIN_NAME][US_STATE]" at bounding box center [262, 98] width 88 height 7
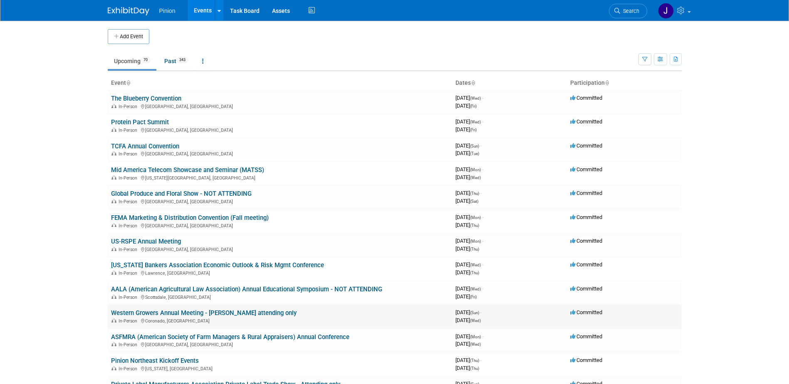
click at [199, 312] on link "Western Growers Annual Meeting - [PERSON_NAME] attending only" at bounding box center [203, 312] width 185 height 7
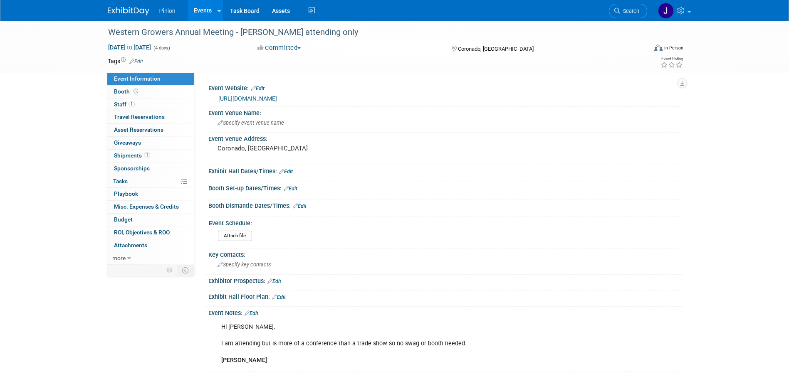
click at [264, 98] on link "[URL][DOMAIN_NAME]" at bounding box center [247, 98] width 59 height 7
click at [134, 102] on span "1" at bounding box center [131, 104] width 6 height 6
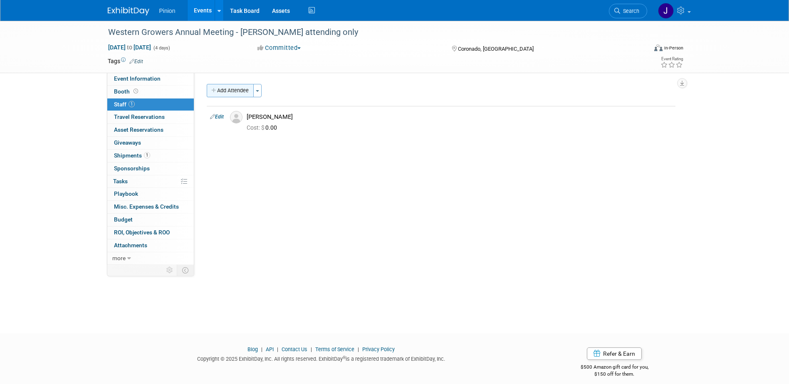
click at [243, 88] on button "Add Attendee" at bounding box center [230, 90] width 47 height 13
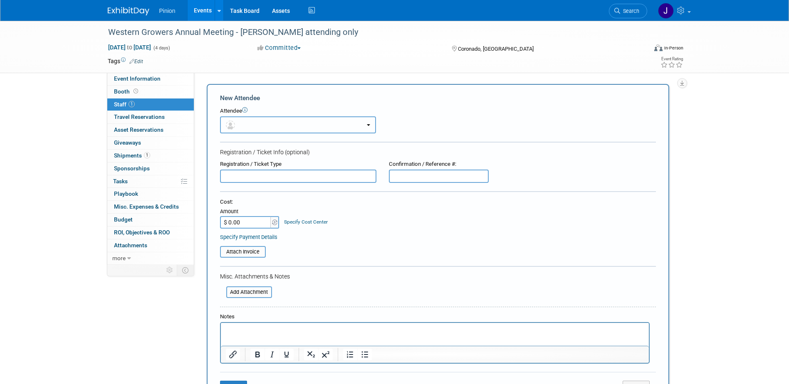
click at [250, 123] on button "button" at bounding box center [298, 124] width 156 height 17
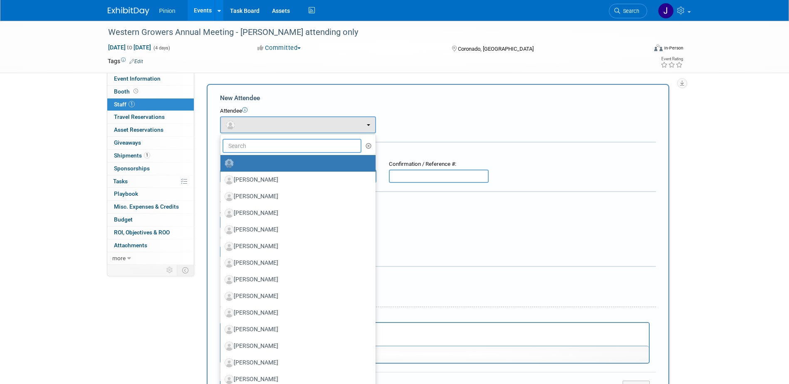
click at [254, 148] on input "text" at bounding box center [291, 146] width 139 height 14
type input "Judah"
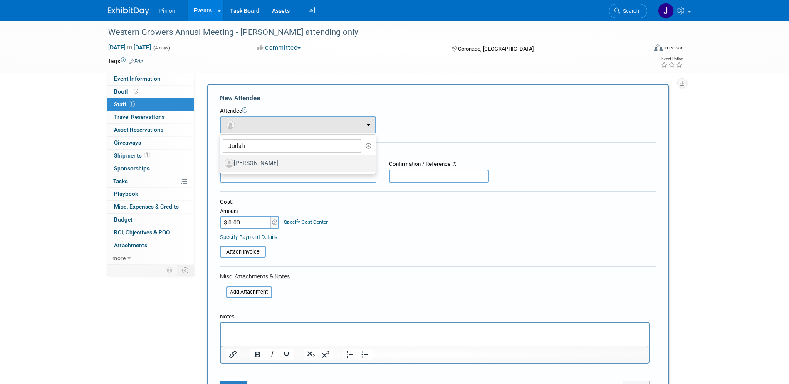
click at [242, 165] on label "[PERSON_NAME]" at bounding box center [296, 163] width 143 height 13
click at [222, 165] on input "[PERSON_NAME]" at bounding box center [218, 162] width 5 height 5
select select "bf201811-f4bb-4699-a353-5630baf536e0"
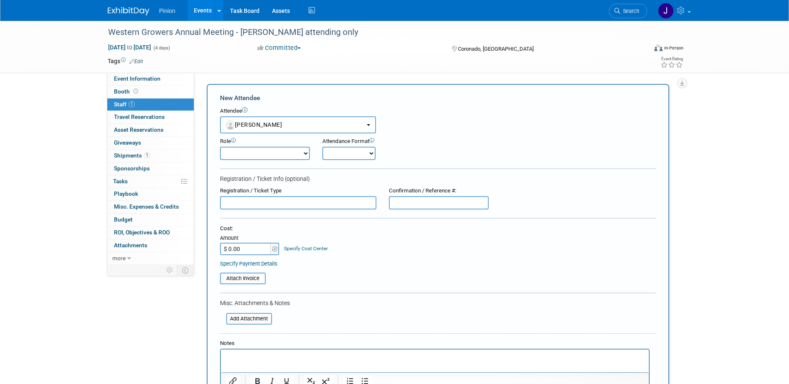
click at [254, 356] on p "Rich Text Area. Press ALT-0 for help." at bounding box center [434, 357] width 418 height 8
click at [423, 205] on input "text" at bounding box center [439, 202] width 100 height 13
type input "6CNCMJLC6QK"
click at [301, 208] on input "text" at bounding box center [298, 202] width 156 height 13
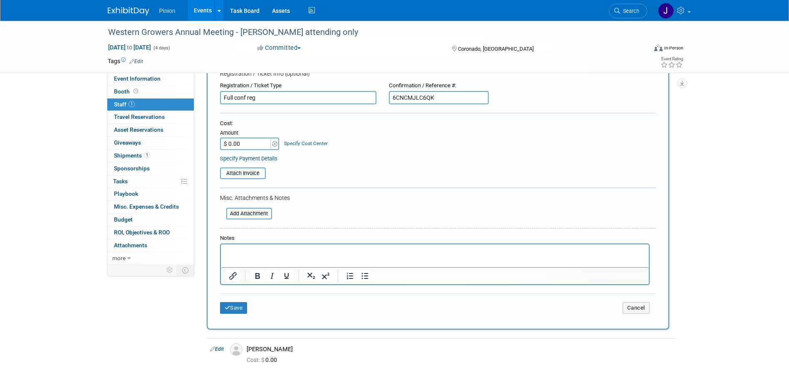
scroll to position [124, 0]
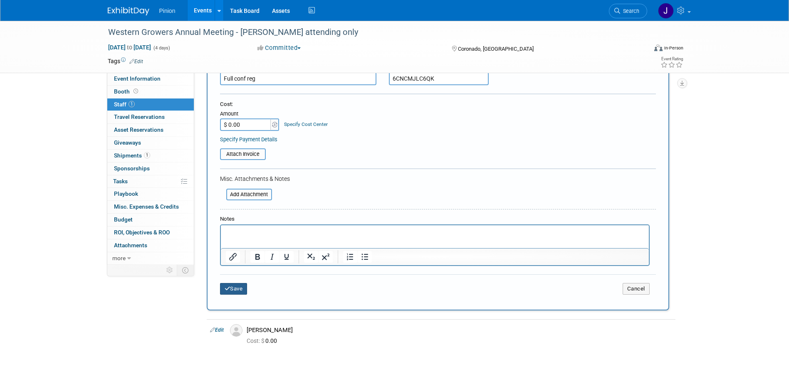
type input "Full conf reg"
click at [239, 288] on button "Save" at bounding box center [233, 289] width 27 height 12
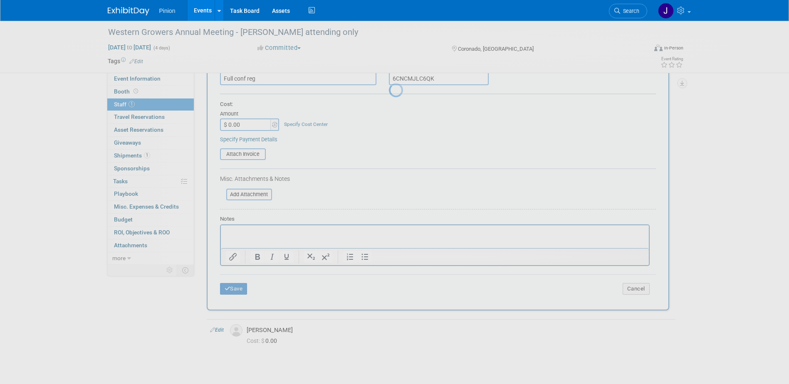
scroll to position [7, 0]
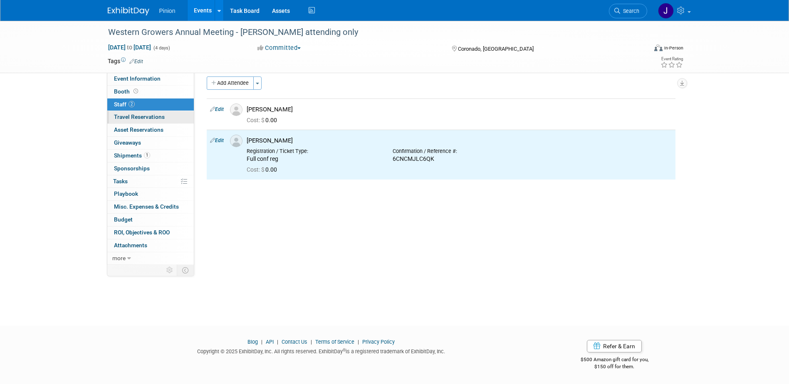
click at [139, 117] on span "Travel Reservations 0" at bounding box center [139, 117] width 51 height 7
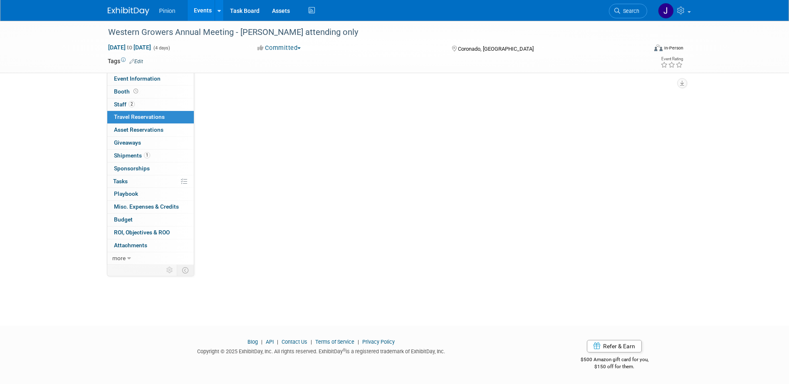
scroll to position [0, 0]
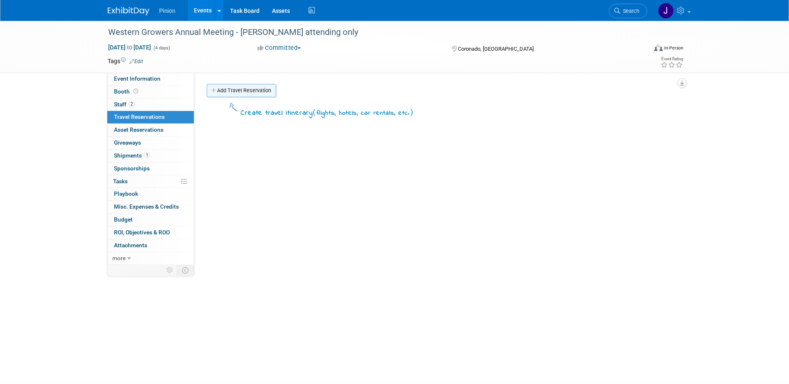
click at [233, 89] on link "Add Travel Reservation" at bounding box center [241, 90] width 69 height 13
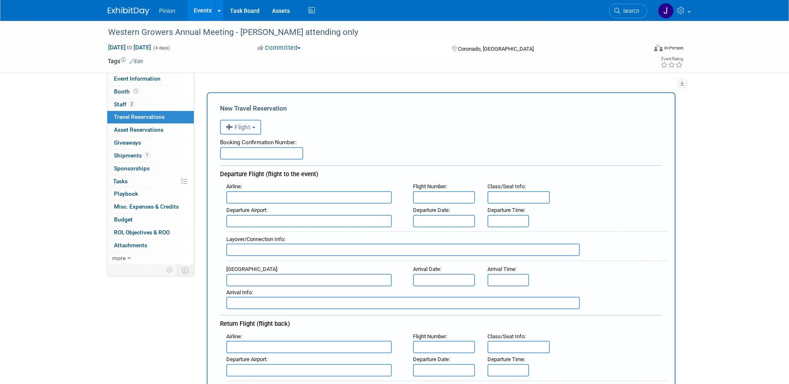
click at [241, 127] on span "Flight" at bounding box center [238, 127] width 25 height 7
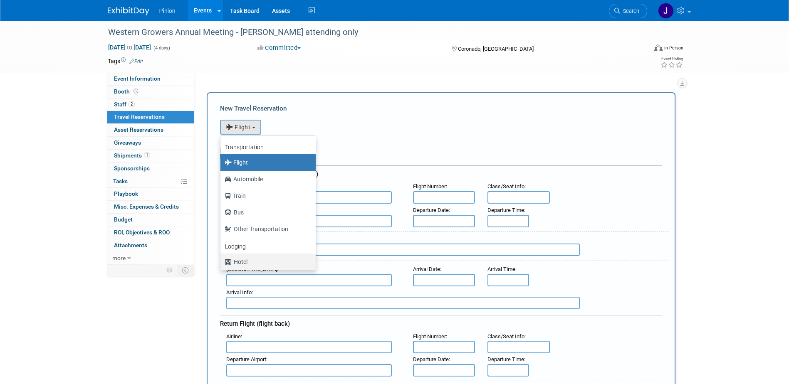
click at [236, 261] on label "Hotel" at bounding box center [266, 261] width 83 height 13
click at [222, 261] on input "Hotel" at bounding box center [218, 260] width 5 height 5
select select "6"
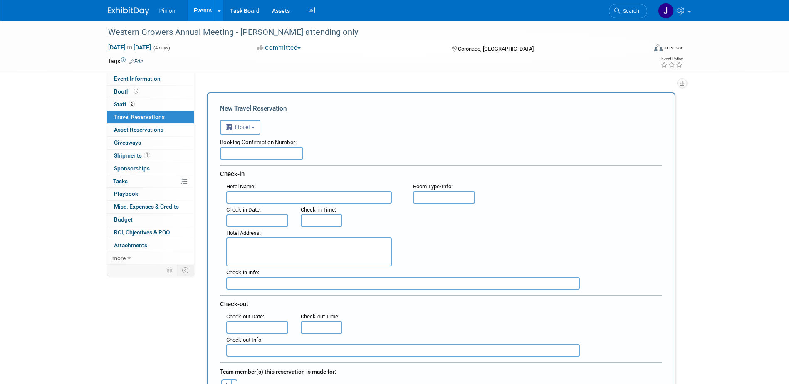
click at [257, 195] on input "text" at bounding box center [308, 197] width 165 height 12
paste input "[GEOGRAPHIC_DATA]"
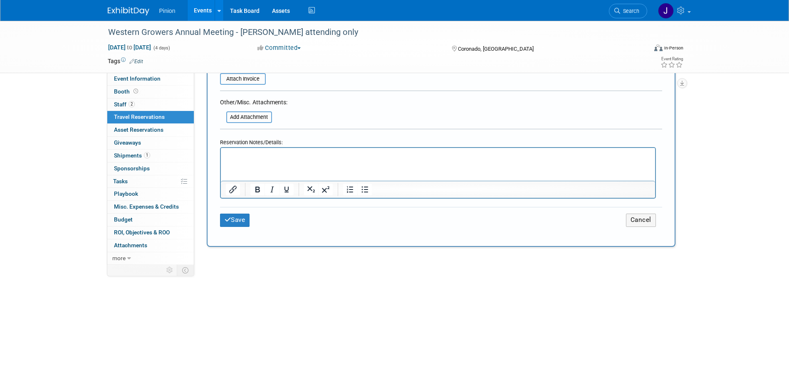
scroll to position [388, 0]
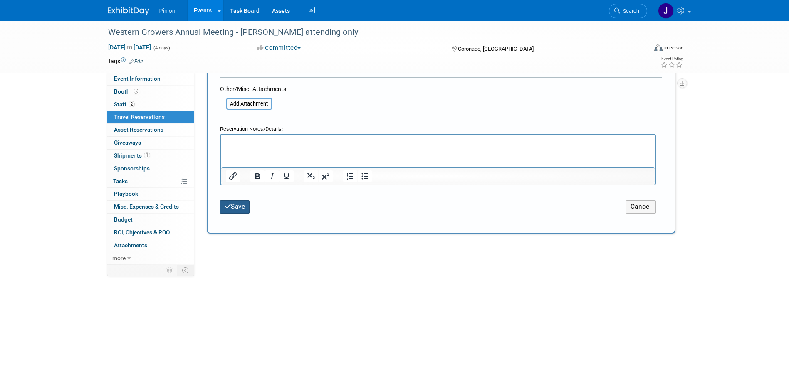
type input "[GEOGRAPHIC_DATA]"
click at [241, 205] on button "Save" at bounding box center [235, 206] width 30 height 13
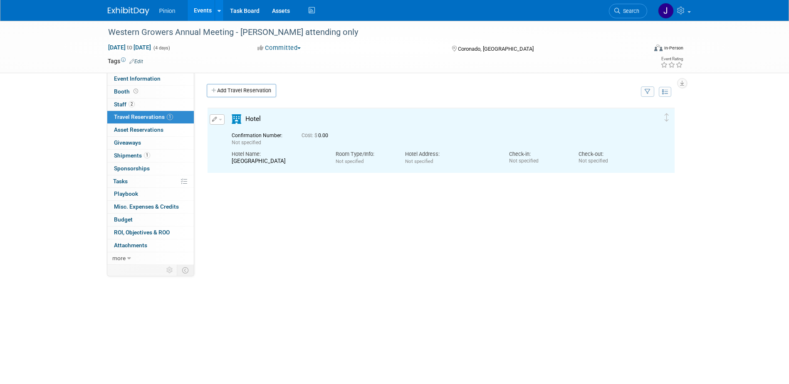
scroll to position [0, 0]
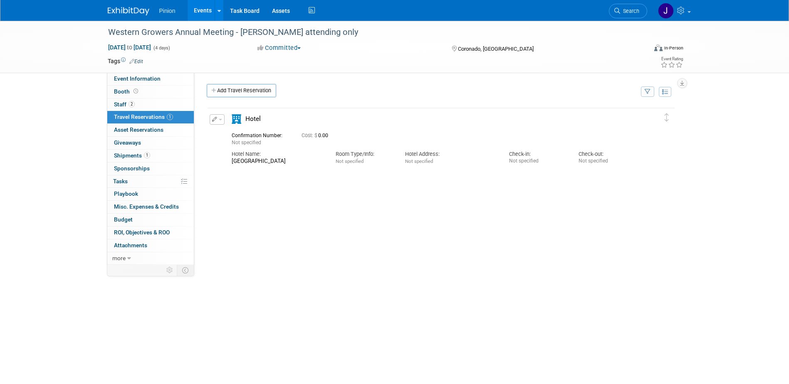
click at [216, 124] on button "button" at bounding box center [217, 119] width 15 height 10
click at [252, 133] on button "Edit Reservation" at bounding box center [245, 134] width 70 height 12
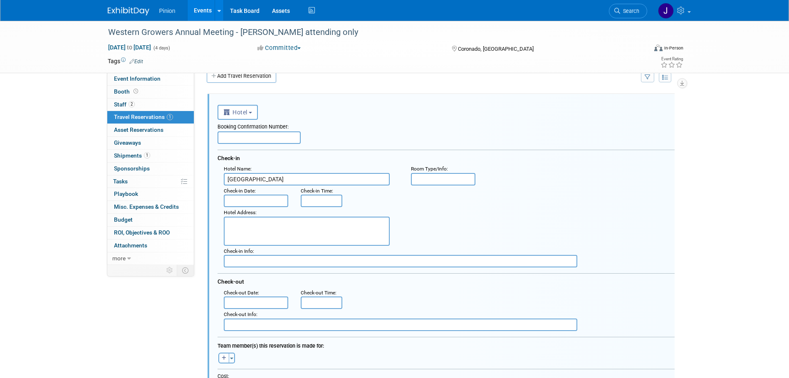
click at [244, 143] on input "text" at bounding box center [258, 137] width 83 height 12
paste input "IB4QRNAO"
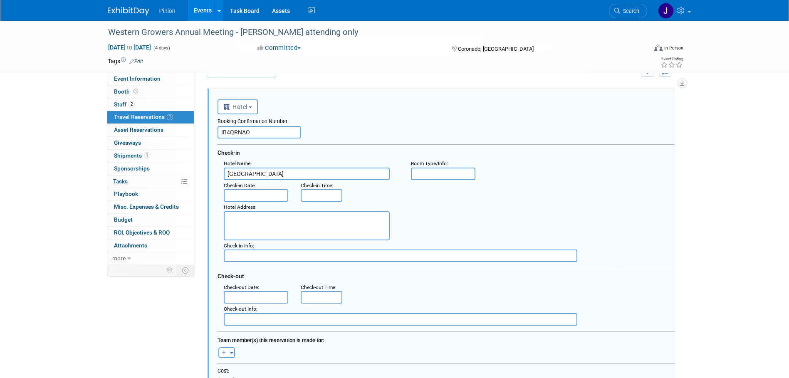
scroll to position [17, 0]
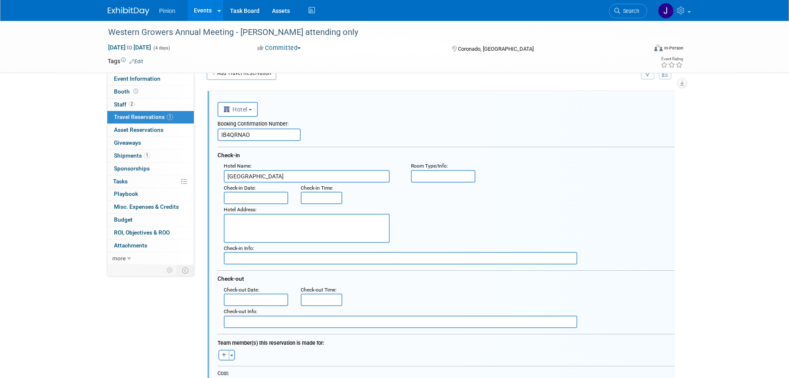
type input "IB4QRNAO"
click at [247, 198] on input "text" at bounding box center [256, 198] width 65 height 12
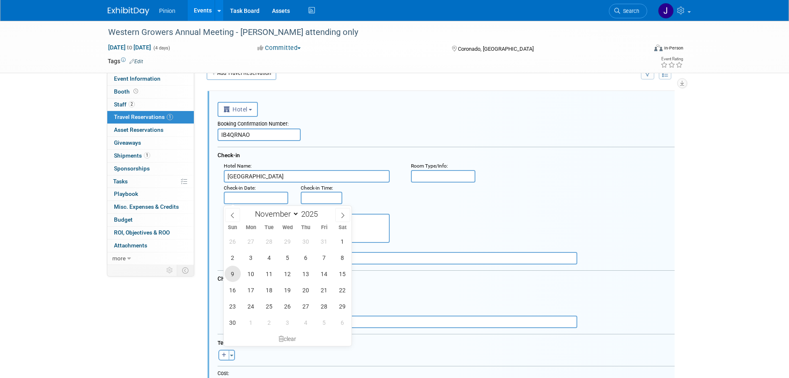
click at [233, 274] on span "9" at bounding box center [233, 274] width 16 height 16
type input "[DATE]"
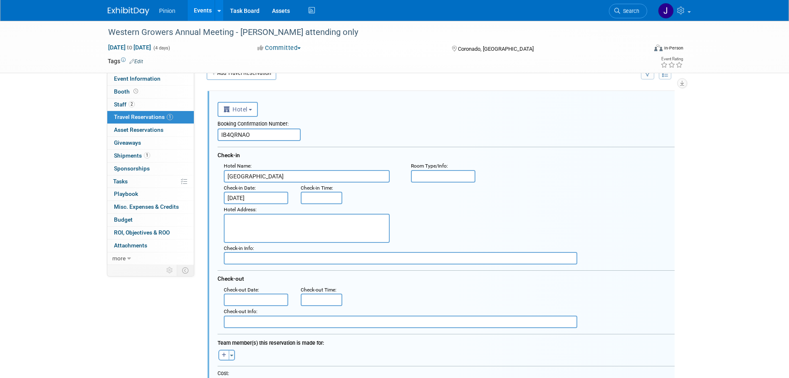
click at [264, 303] on input "text" at bounding box center [256, 300] width 65 height 12
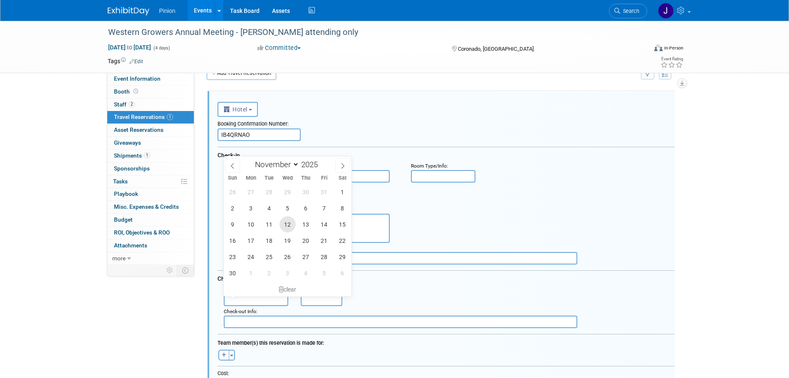
click at [288, 224] on span "12" at bounding box center [287, 224] width 16 height 16
type input "[DATE]"
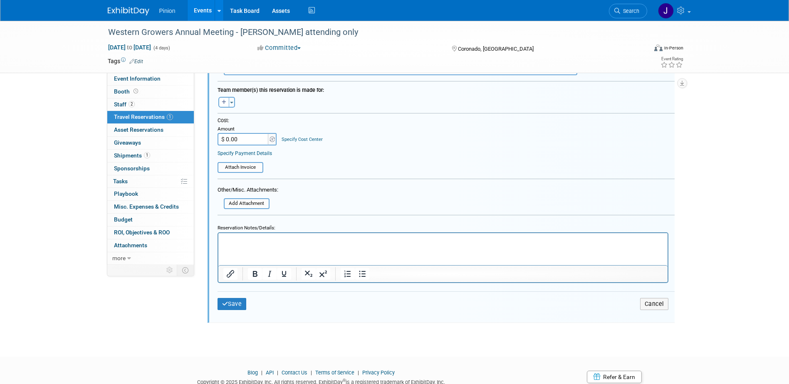
scroll to position [275, 0]
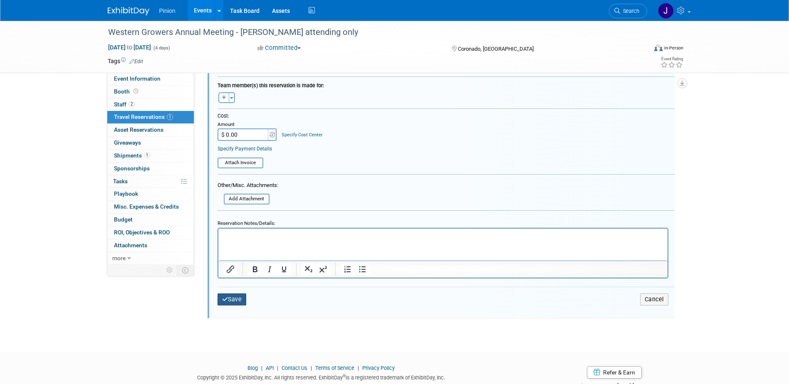
click at [236, 299] on button "Save" at bounding box center [231, 300] width 29 height 12
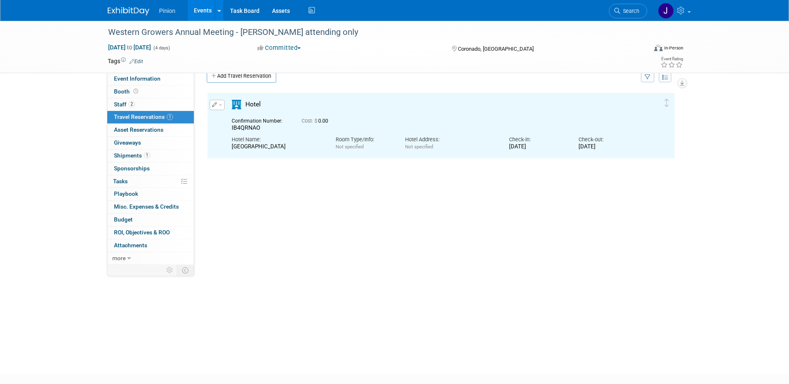
scroll to position [0, 0]
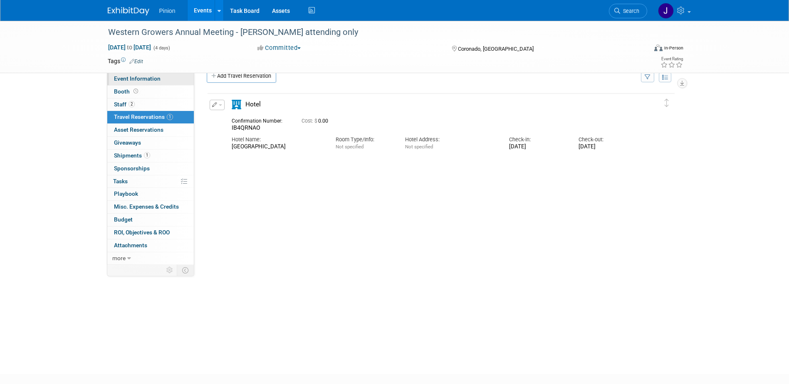
click at [138, 77] on span "Event Information" at bounding box center [137, 78] width 47 height 7
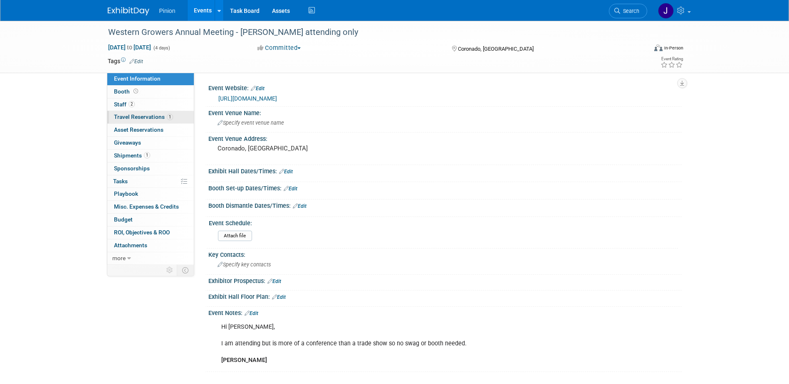
click at [141, 118] on span "Travel Reservations 1" at bounding box center [143, 117] width 59 height 7
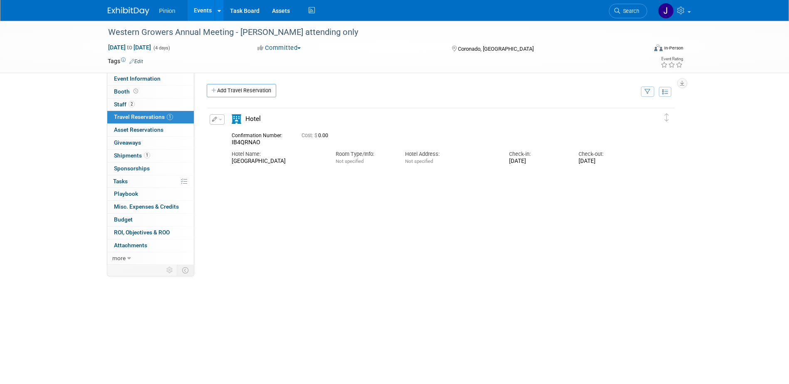
click at [220, 121] on span "button" at bounding box center [220, 120] width 3 height 2
click at [262, 133] on button "Edit Reservation" at bounding box center [245, 134] width 70 height 12
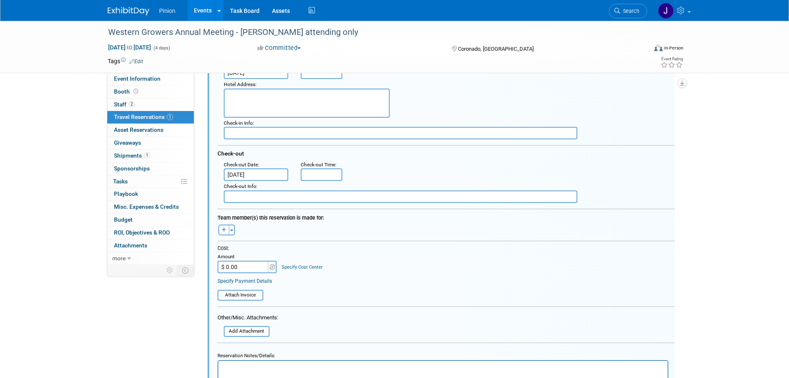
scroll to position [157, 0]
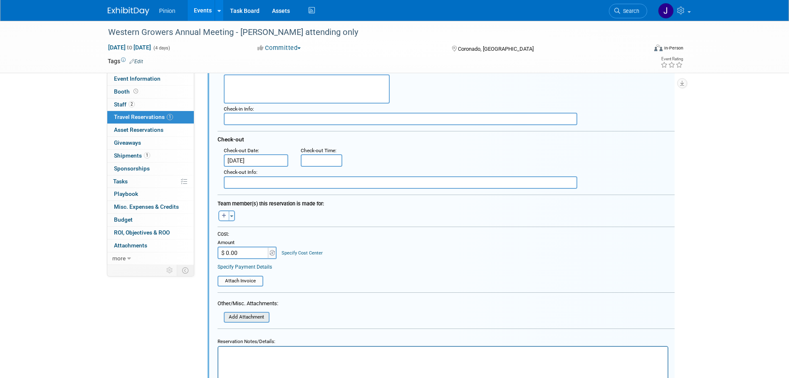
click at [250, 318] on input "file" at bounding box center [219, 317] width 99 height 9
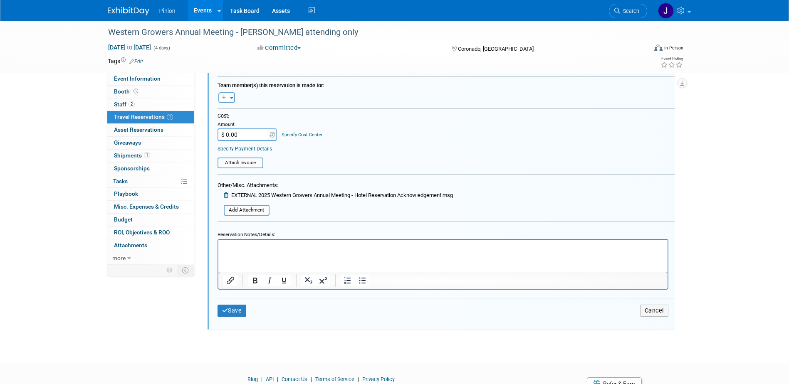
scroll to position [308, 0]
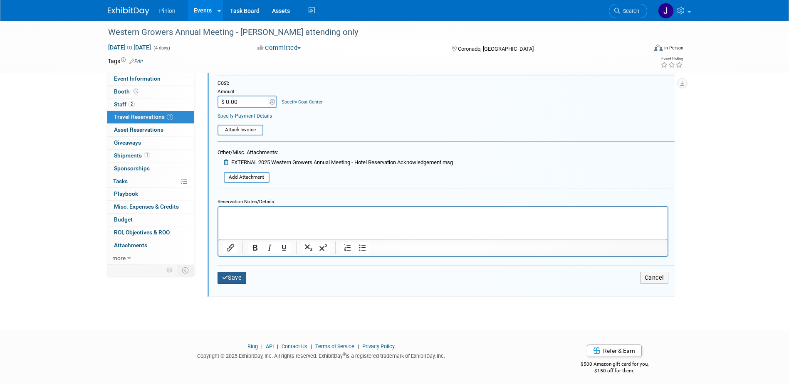
click at [242, 281] on button "Save" at bounding box center [231, 278] width 29 height 12
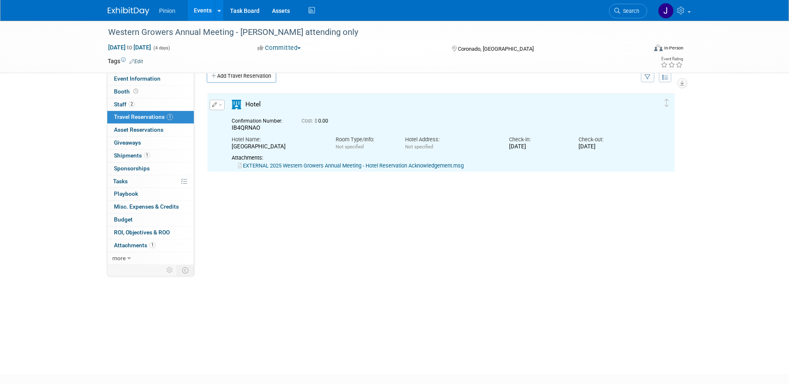
scroll to position [0, 0]
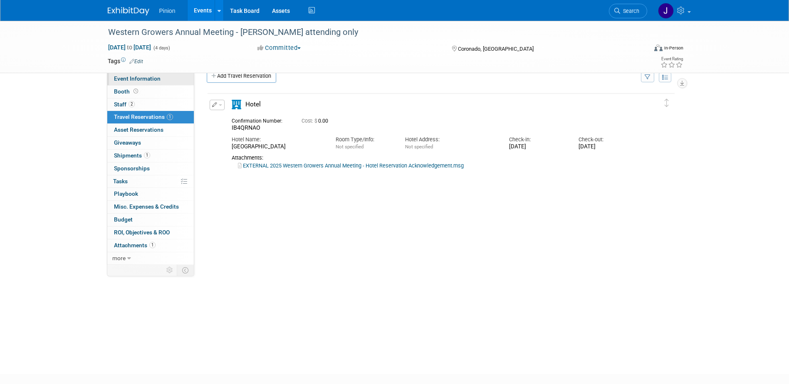
click at [165, 81] on link "Event Information" at bounding box center [150, 79] width 86 height 12
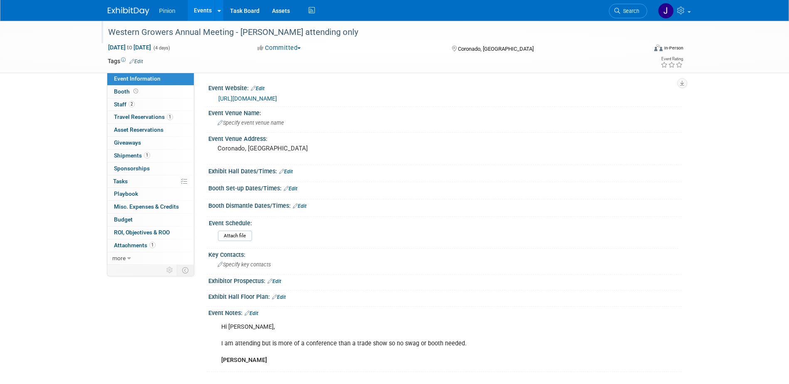
click at [286, 37] on div "Western Growers Annual Meeting - [PERSON_NAME] attending only" at bounding box center [369, 32] width 529 height 15
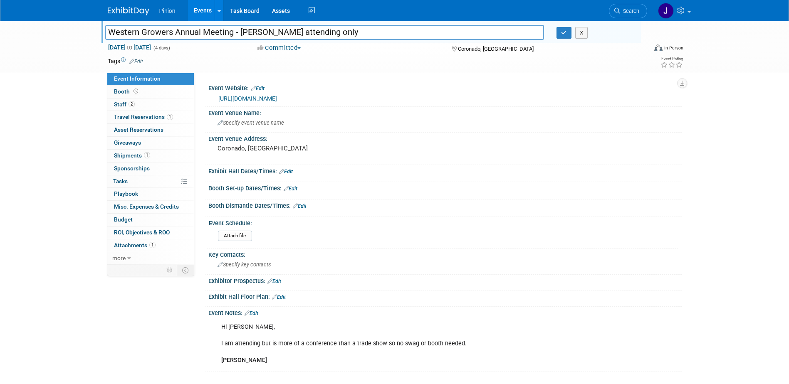
drag, startPoint x: 326, startPoint y: 34, endPoint x: 260, endPoint y: 39, distance: 66.8
click at [260, 39] on input "Western Growers Annual Meeting - [PERSON_NAME] attending only" at bounding box center [324, 32] width 439 height 15
type input "Western Growers Annual Meeting - [PERSON_NAME] & Judah attending only"
click at [561, 36] on button "button" at bounding box center [563, 33] width 15 height 12
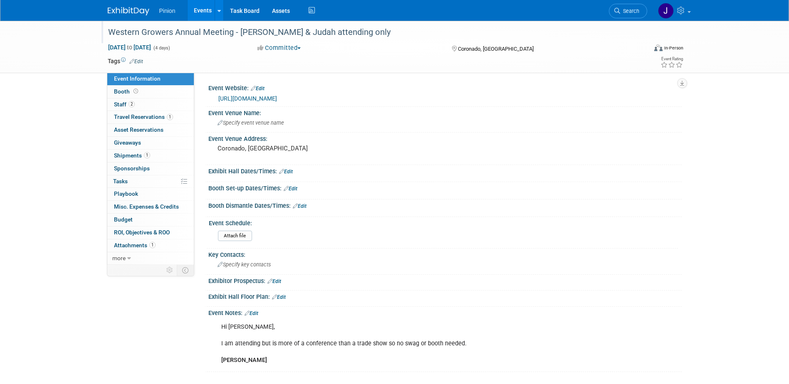
click at [233, 34] on div "Western Growers Annual Meeting - [PERSON_NAME] & Judah attending only" at bounding box center [369, 32] width 529 height 15
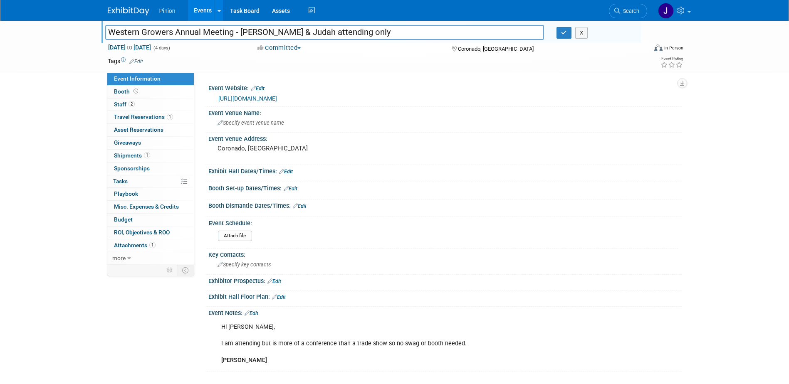
drag, startPoint x: 232, startPoint y: 34, endPoint x: 112, endPoint y: 33, distance: 120.6
click at [112, 33] on input "Western Growers Annual Meeting - [PERSON_NAME] & Judah attending only" at bounding box center [324, 32] width 439 height 15
click at [564, 33] on icon "button" at bounding box center [564, 32] width 6 height 5
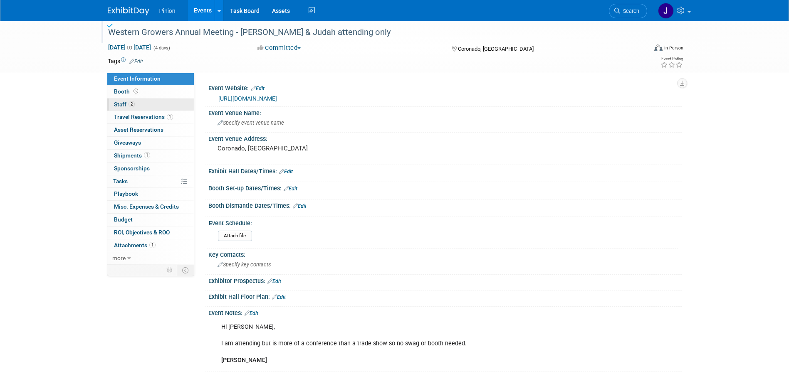
click at [130, 101] on span "2" at bounding box center [131, 104] width 6 height 6
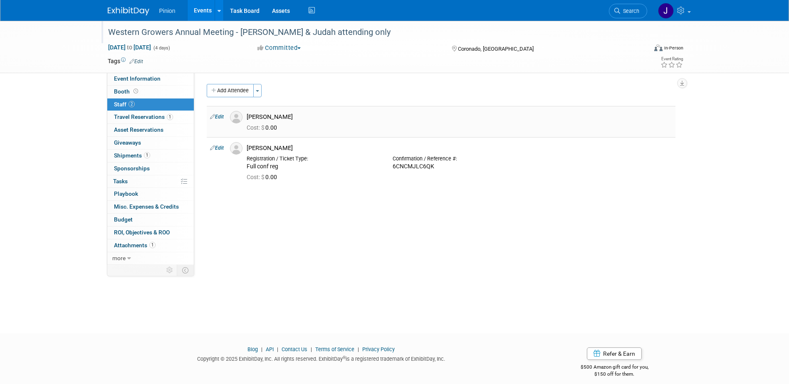
click at [222, 117] on link "Edit" at bounding box center [217, 117] width 14 height 6
select select "7ab2ed9d-3107-4c67-8335-e4d77dd4cdda"
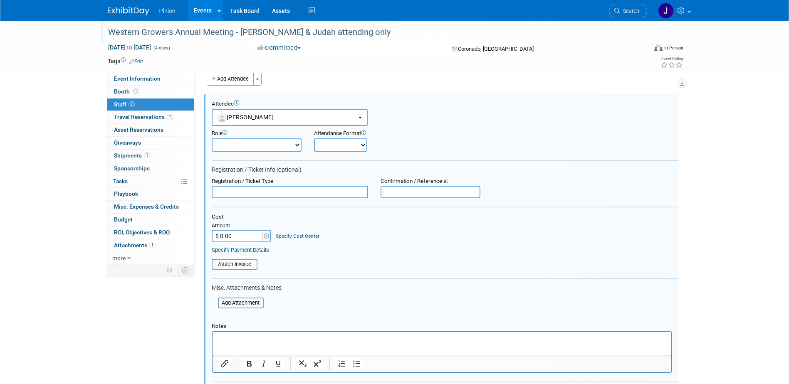
click at [227, 341] on p "Rich Text Area. Press ALT-0 for help." at bounding box center [441, 340] width 449 height 8
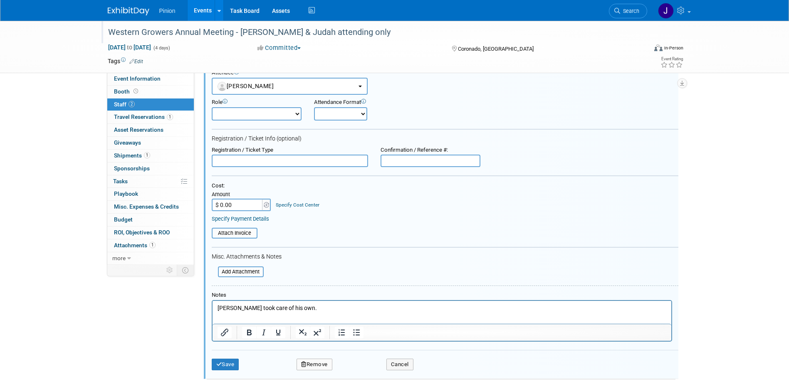
scroll to position [111, 0]
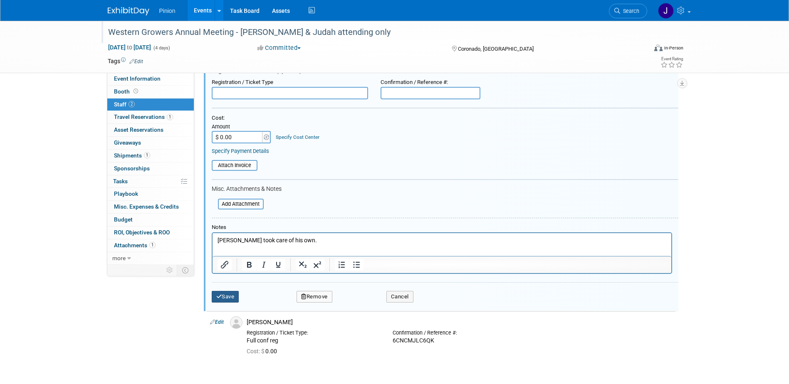
click at [233, 292] on button "Save" at bounding box center [225, 297] width 27 height 12
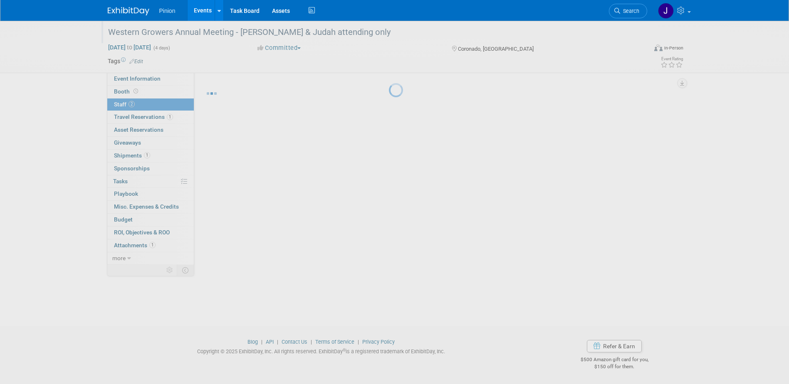
scroll to position [7, 0]
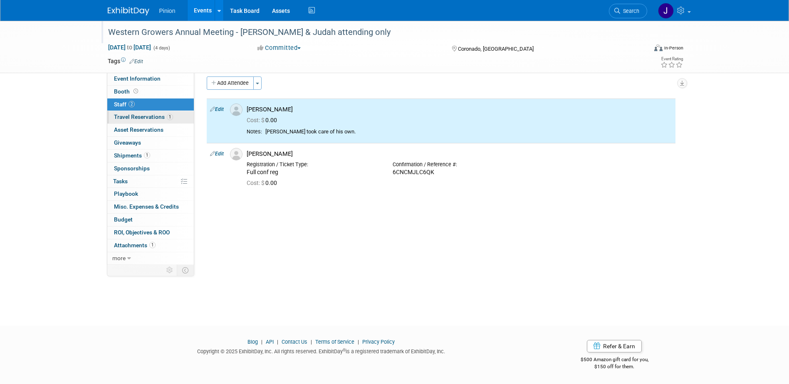
click at [143, 118] on span "Travel Reservations 1" at bounding box center [143, 117] width 59 height 7
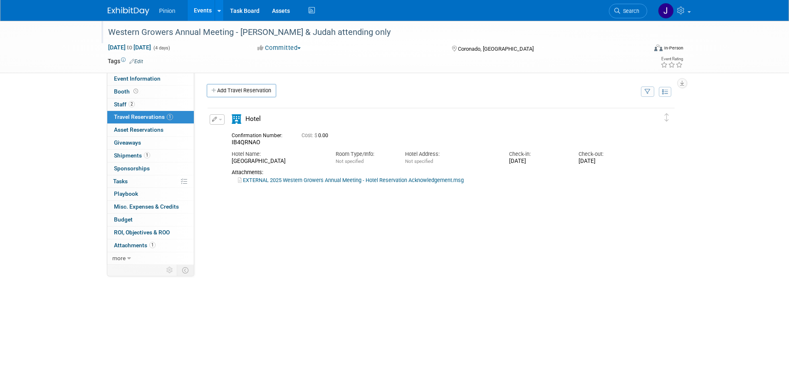
scroll to position [0, 0]
click at [219, 119] on button "button" at bounding box center [217, 119] width 15 height 10
click at [239, 133] on button "Edit Reservation" at bounding box center [245, 134] width 70 height 12
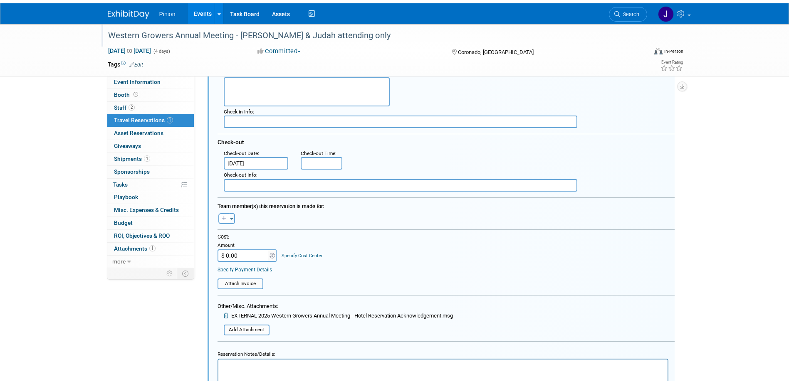
scroll to position [195, 0]
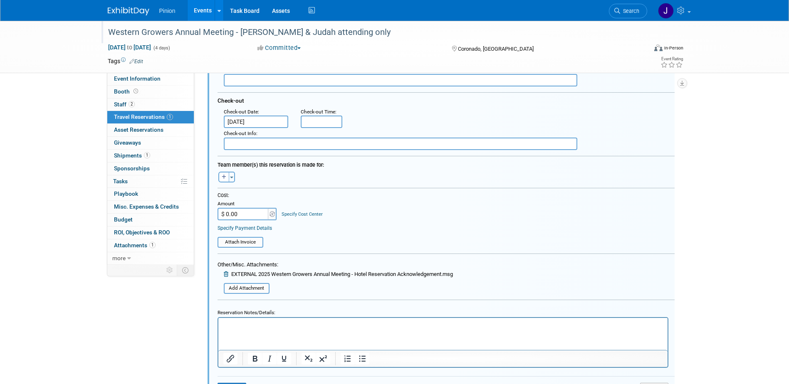
click at [292, 328] on p "Rich Text Area. Press ALT-0 for help." at bounding box center [442, 325] width 439 height 8
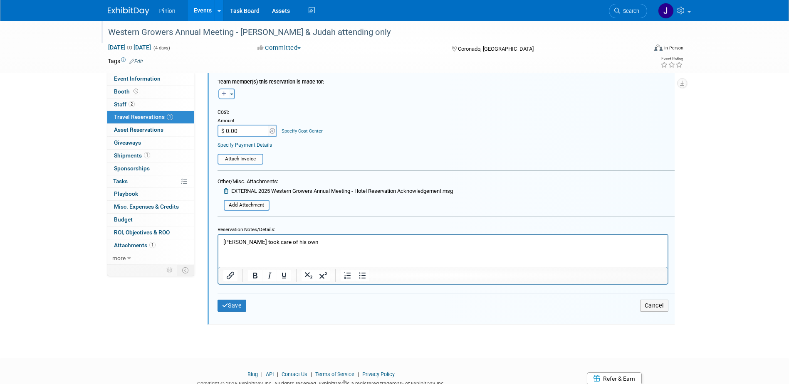
scroll to position [312, 0]
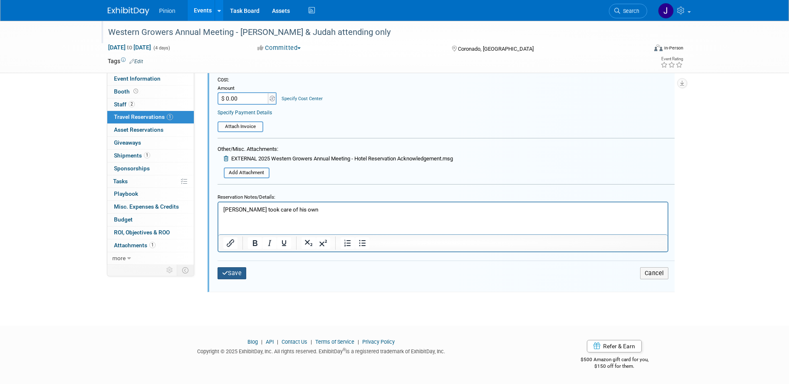
click at [237, 272] on button "Save" at bounding box center [231, 273] width 29 height 12
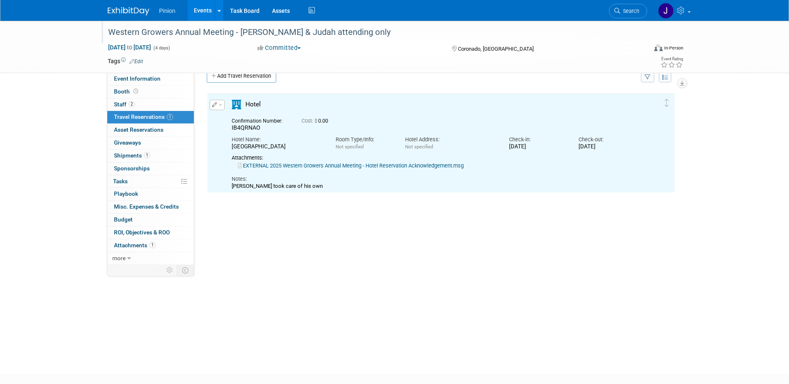
scroll to position [0, 0]
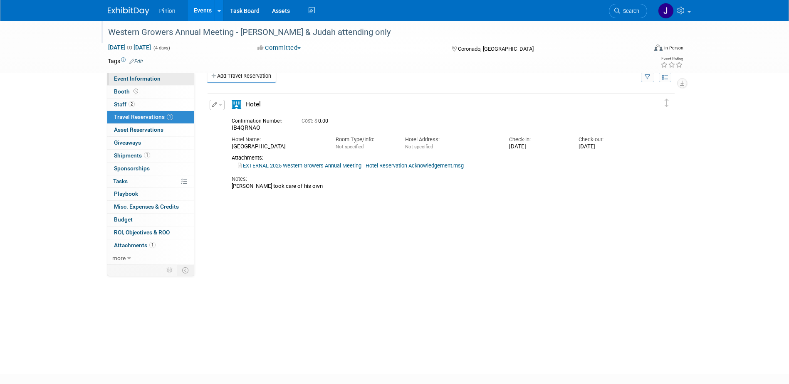
click at [130, 80] on span "Event Information" at bounding box center [137, 78] width 47 height 7
